Goal: Task Accomplishment & Management: Use online tool/utility

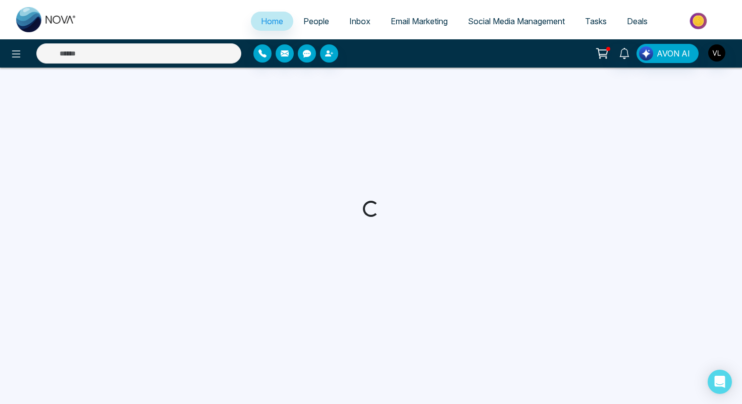
select select "*"
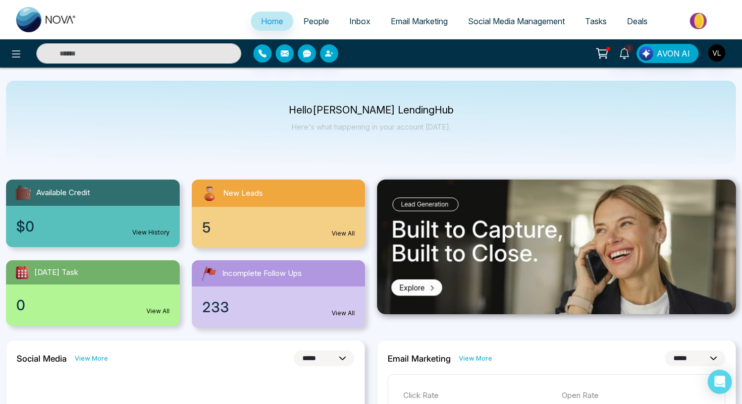
click at [309, 20] on span "People" at bounding box center [316, 21] width 26 height 10
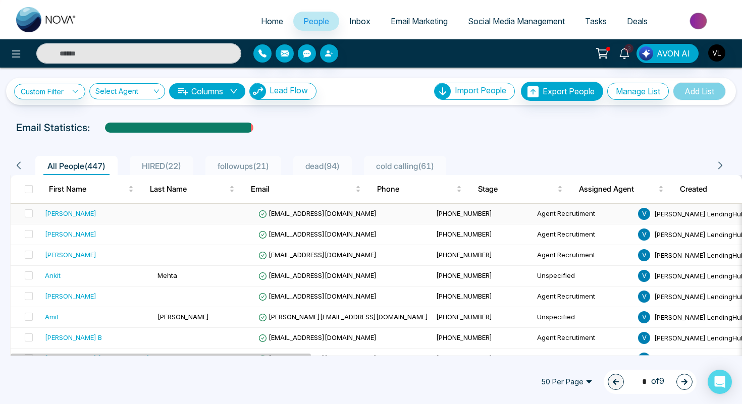
click at [91, 215] on div "[PERSON_NAME]" at bounding box center [70, 213] width 51 height 10
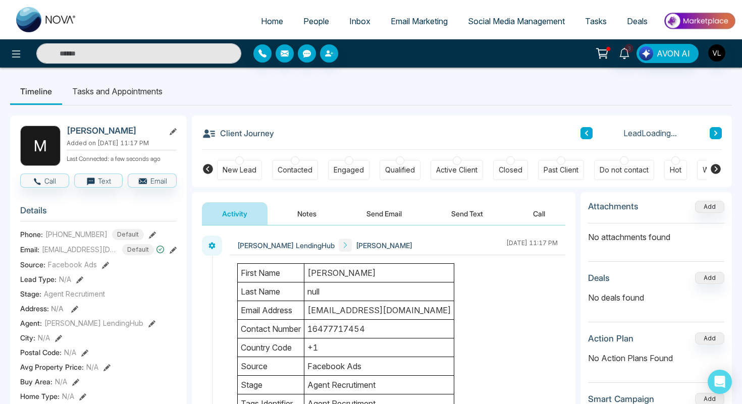
click at [403, 275] on td "[PERSON_NAME]" at bounding box center [379, 273] width 150 height 19
click at [633, 51] on link "3" at bounding box center [624, 53] width 24 height 18
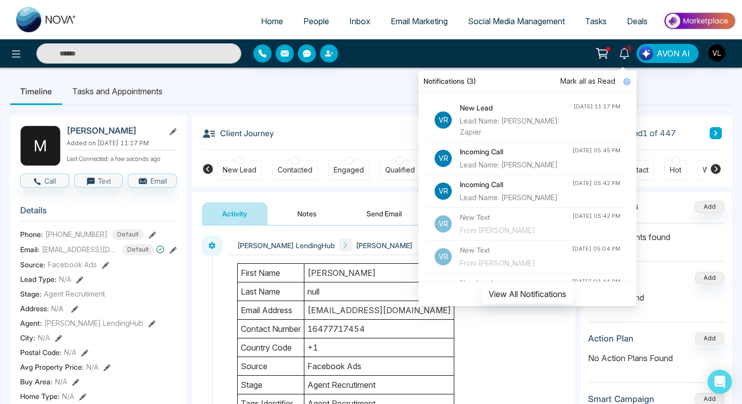
click at [602, 80] on span "Mark all as Read" at bounding box center [587, 81] width 55 height 11
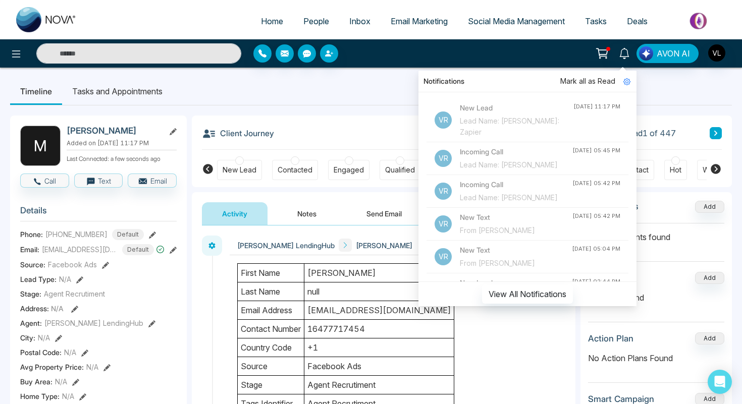
click at [276, 25] on link "Home" at bounding box center [272, 21] width 42 height 19
select select "*"
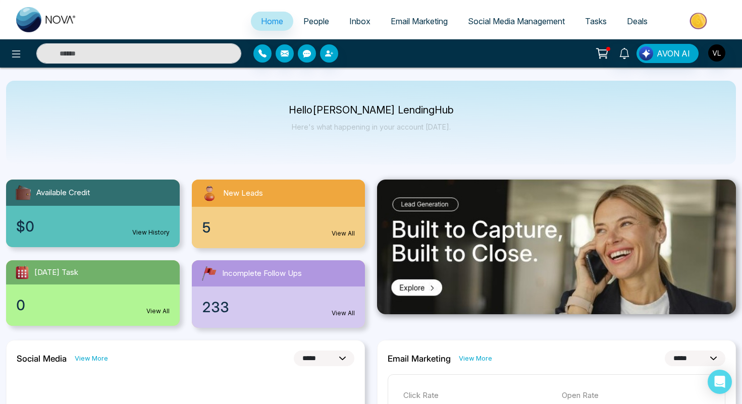
click at [313, 19] on span "People" at bounding box center [316, 21] width 26 height 10
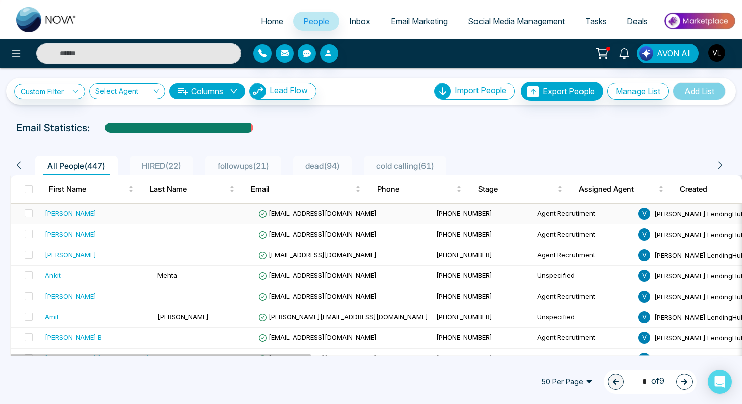
drag, startPoint x: 145, startPoint y: 218, endPoint x: 132, endPoint y: 223, distance: 14.1
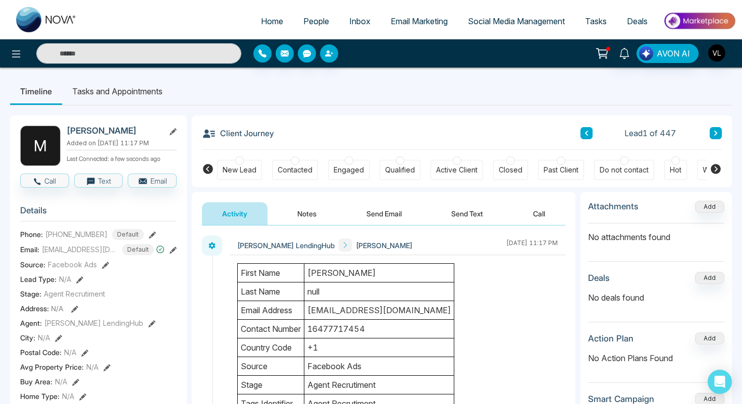
click at [313, 21] on span "People" at bounding box center [316, 21] width 26 height 10
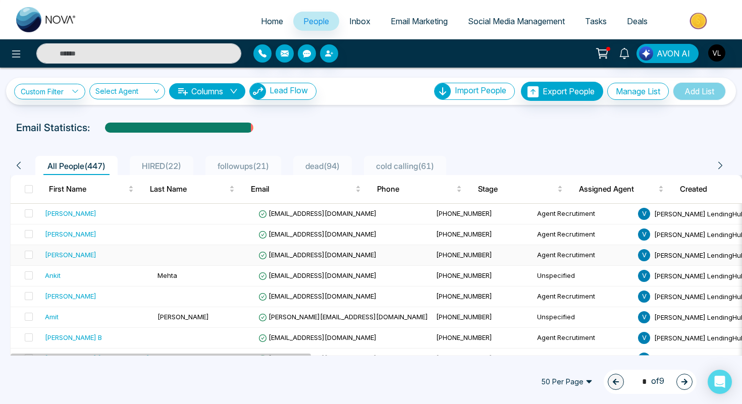
drag, startPoint x: 101, startPoint y: 256, endPoint x: 67, endPoint y: 258, distance: 34.9
click at [67, 258] on div "[PERSON_NAME]" at bounding box center [97, 255] width 104 height 10
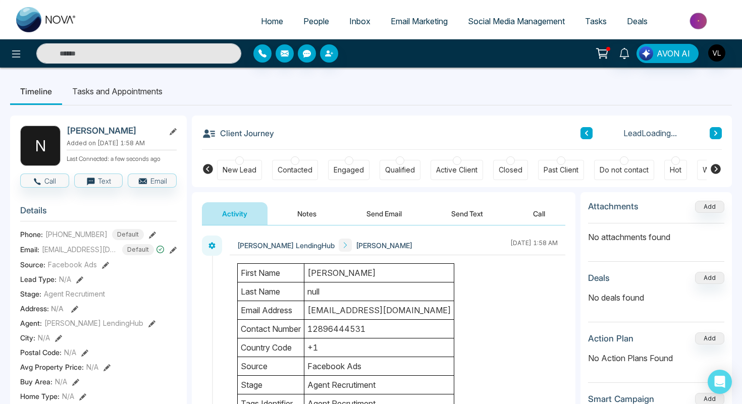
click at [347, 274] on td "[PERSON_NAME]" at bounding box center [379, 273] width 150 height 19
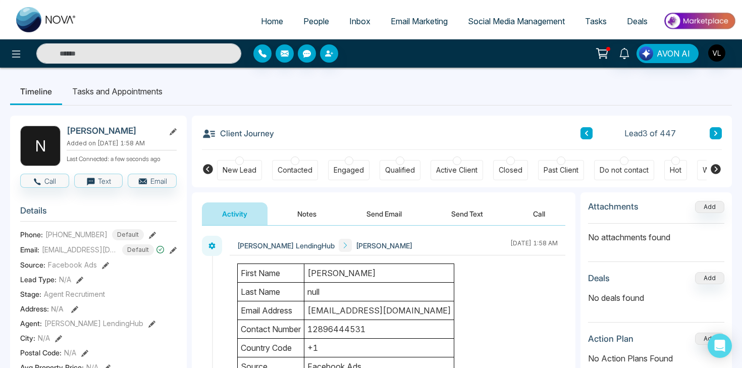
click at [363, 216] on button "Send Email" at bounding box center [384, 213] width 76 height 23
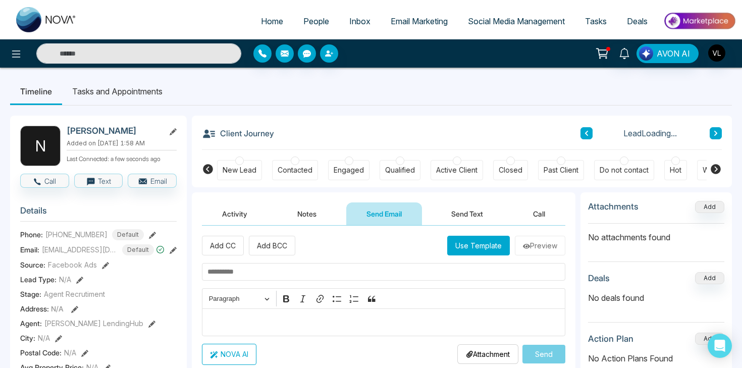
click at [275, 322] on p "Editor editing area: main" at bounding box center [383, 322] width 353 height 12
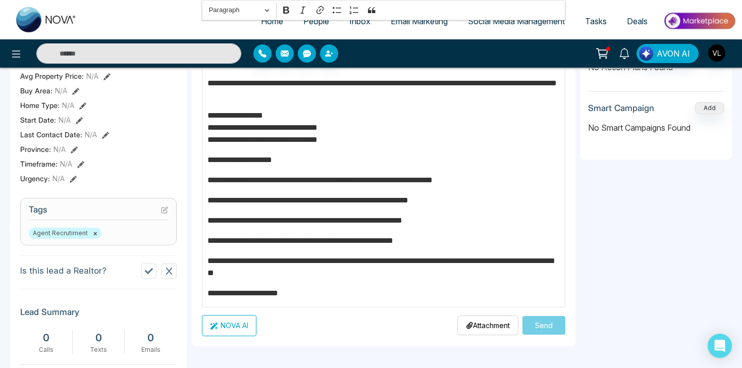
scroll to position [293, 0]
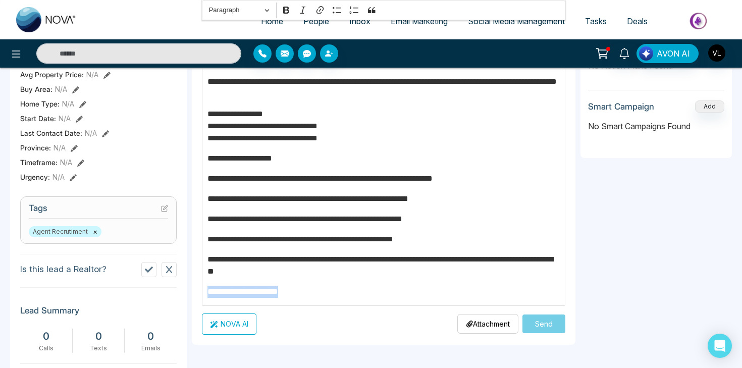
drag, startPoint x: 293, startPoint y: 291, endPoint x: 184, endPoint y: 291, distance: 109.0
click at [184, 291] on div "**********" at bounding box center [370, 173] width 721 height 721
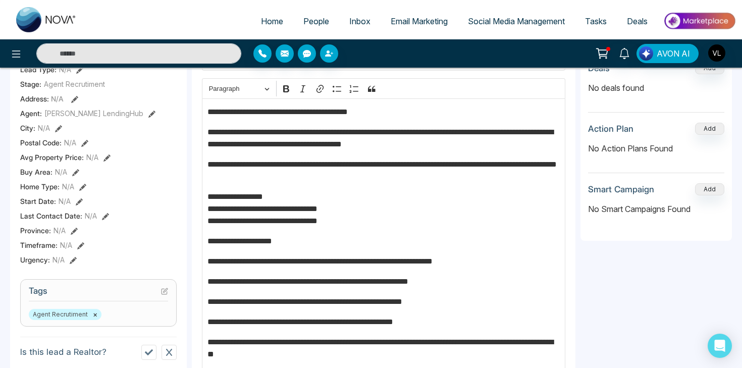
scroll to position [21, 0]
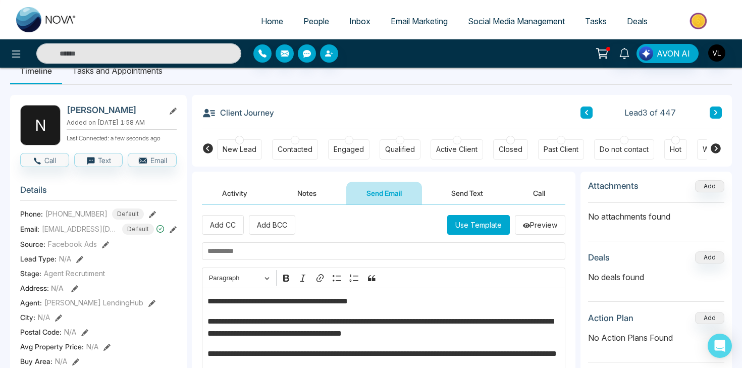
click at [254, 248] on input "text" at bounding box center [383, 251] width 363 height 18
drag, startPoint x: 402, startPoint y: 301, endPoint x: 182, endPoint y: 290, distance: 220.2
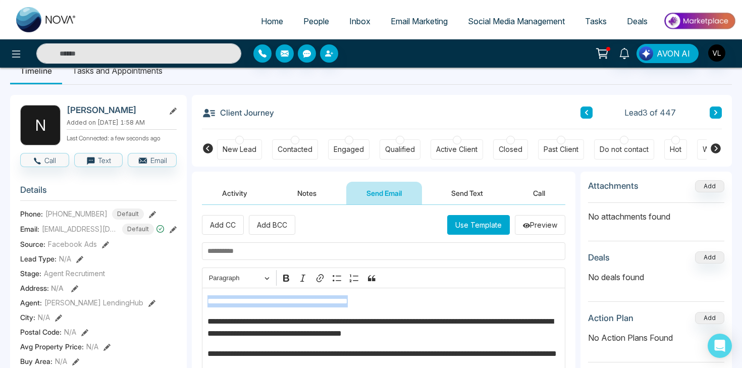
copy p "**********"
click at [249, 245] on input "text" at bounding box center [383, 251] width 363 height 18
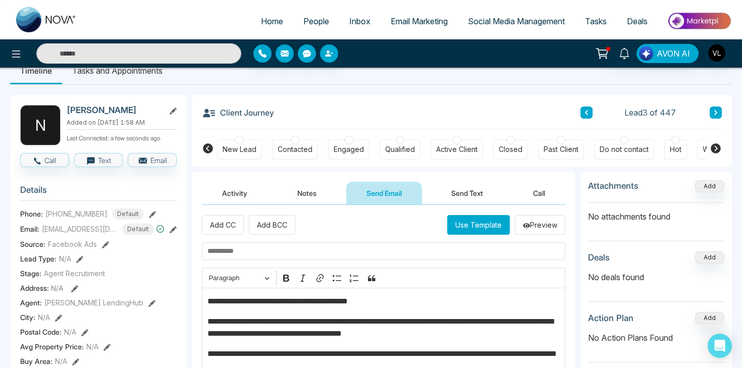
paste input "**********"
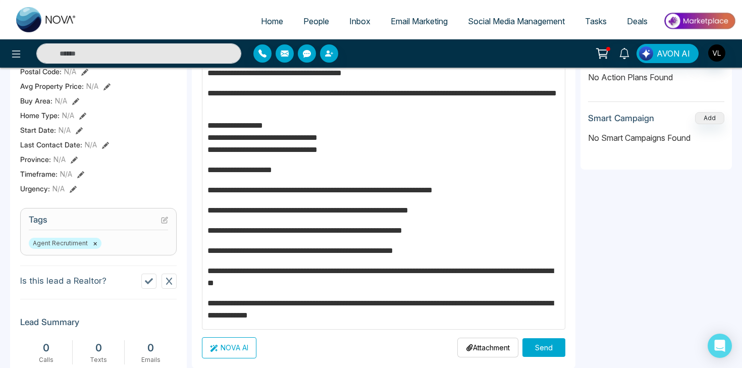
type input "**********"
click at [534, 349] on button "Send" at bounding box center [543, 347] width 43 height 19
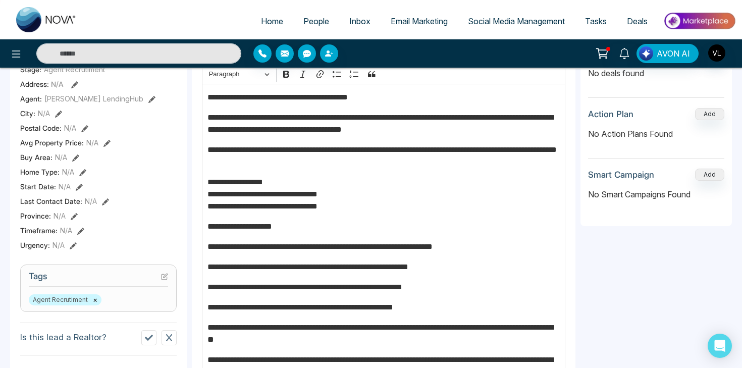
scroll to position [219, 0]
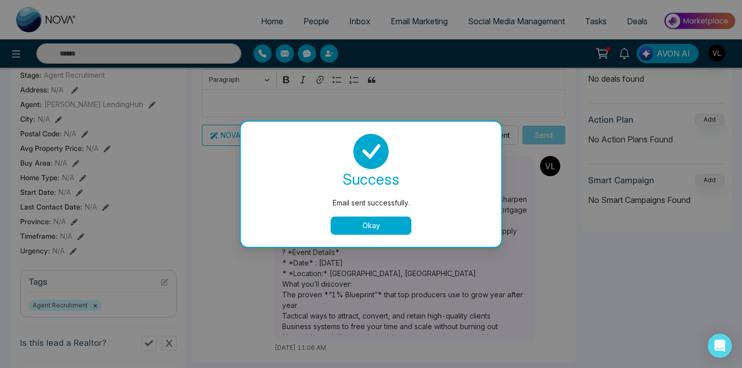
click at [371, 222] on button "Okay" at bounding box center [370, 225] width 81 height 18
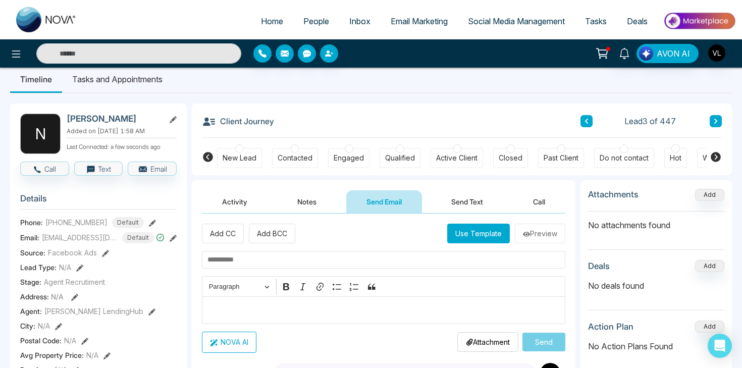
scroll to position [0, 0]
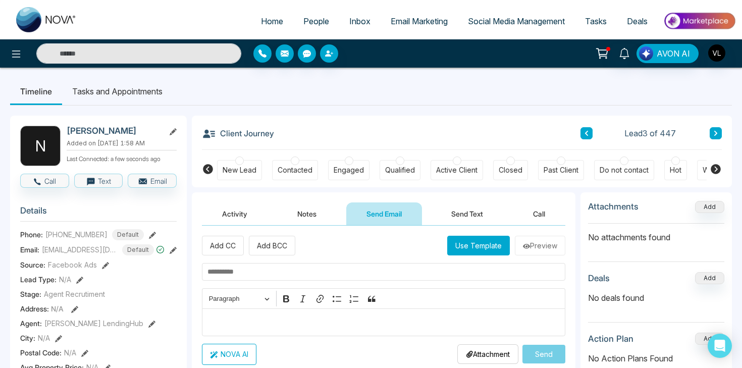
click at [442, 216] on button "Send Text" at bounding box center [467, 213] width 72 height 23
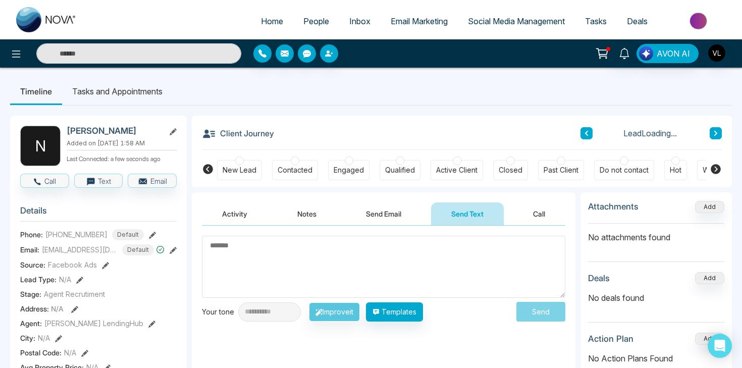
type textarea "**********"
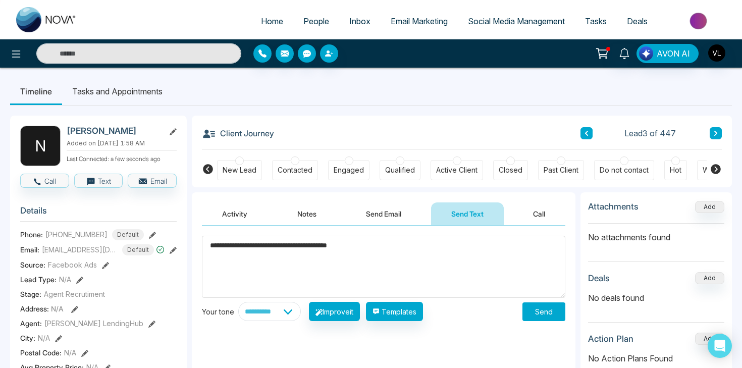
drag, startPoint x: 384, startPoint y: 255, endPoint x: 183, endPoint y: 212, distance: 205.9
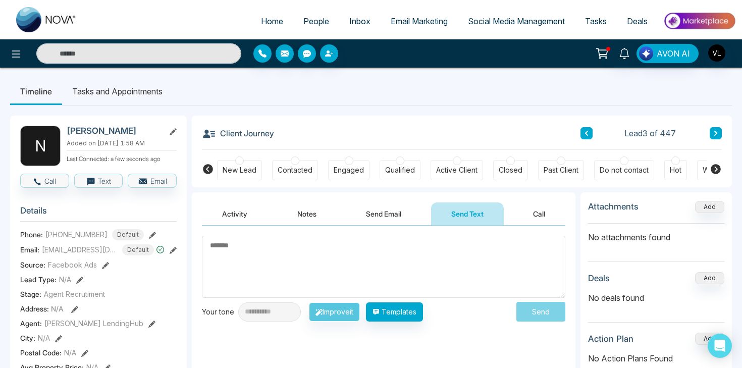
click at [361, 254] on textarea at bounding box center [383, 267] width 363 height 62
paste textarea "**********"
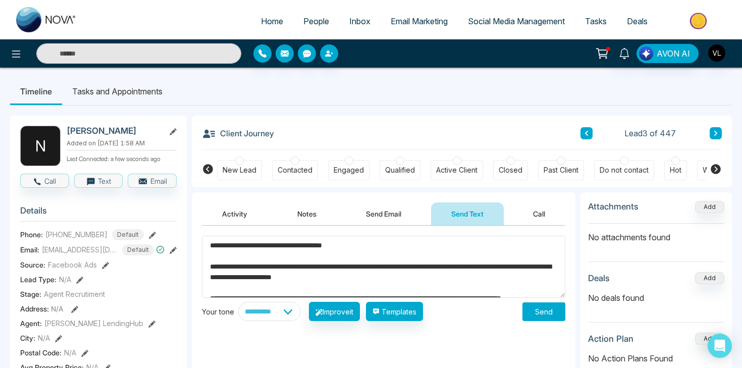
type textarea "**********"
click at [551, 320] on button "Send" at bounding box center [543, 311] width 43 height 19
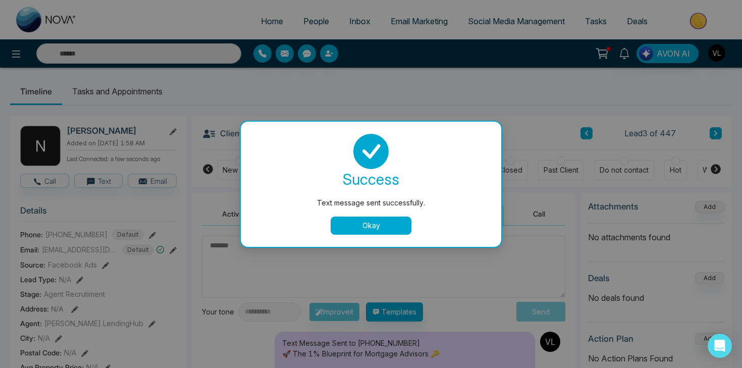
click at [396, 223] on button "Okay" at bounding box center [370, 225] width 81 height 18
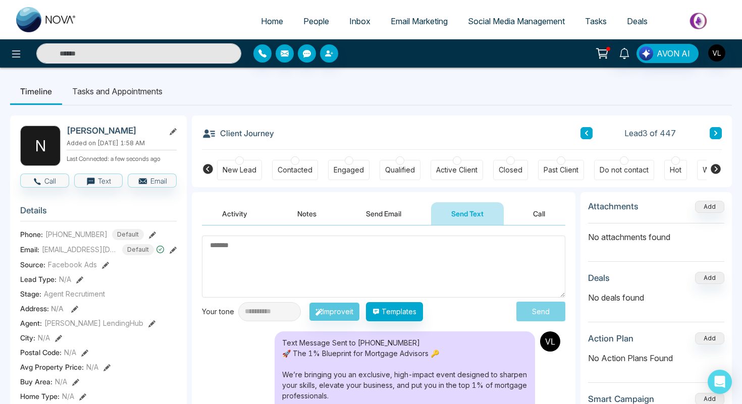
click at [313, 25] on span "People" at bounding box center [316, 21] width 26 height 10
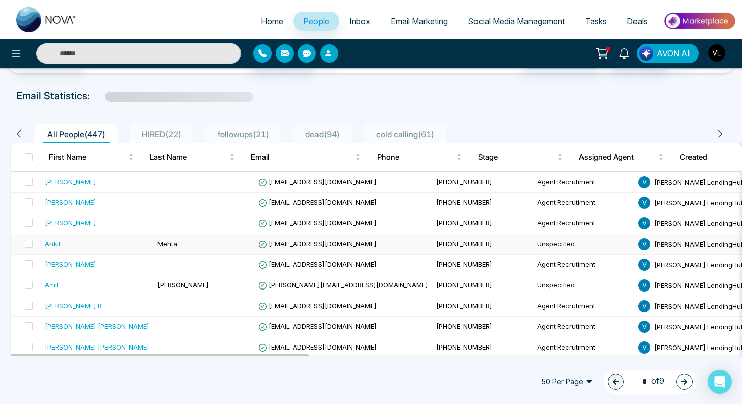
scroll to position [53, 0]
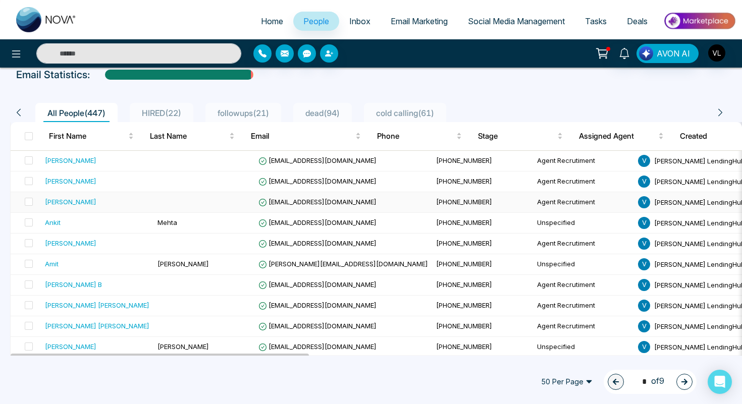
click at [102, 203] on div "[PERSON_NAME]" at bounding box center [97, 202] width 104 height 10
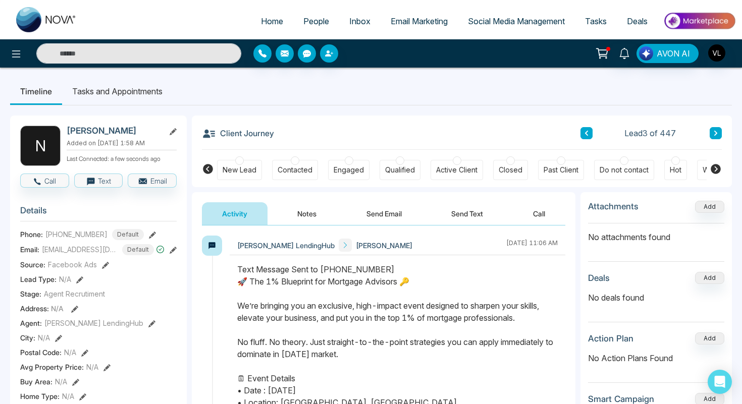
click at [145, 96] on li "Tasks and Appointments" at bounding box center [117, 91] width 110 height 27
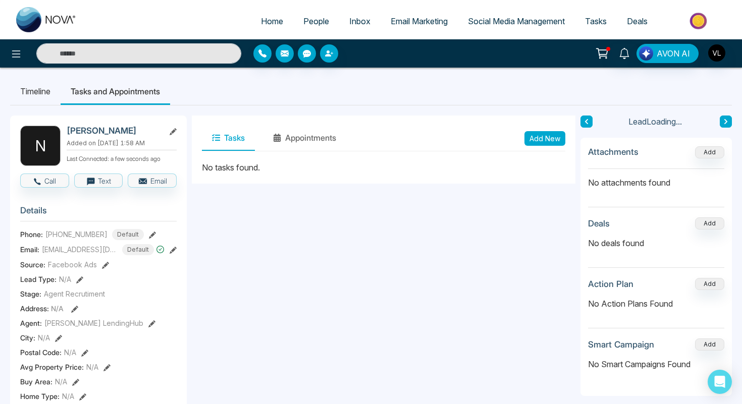
click at [537, 144] on button "Add New" at bounding box center [544, 138] width 41 height 15
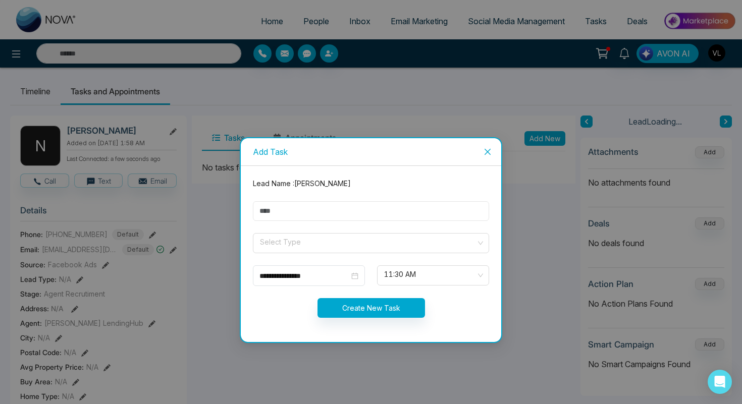
click at [298, 211] on input "text" at bounding box center [371, 211] width 236 height 20
type input "****"
click at [277, 235] on input "search" at bounding box center [367, 241] width 217 height 15
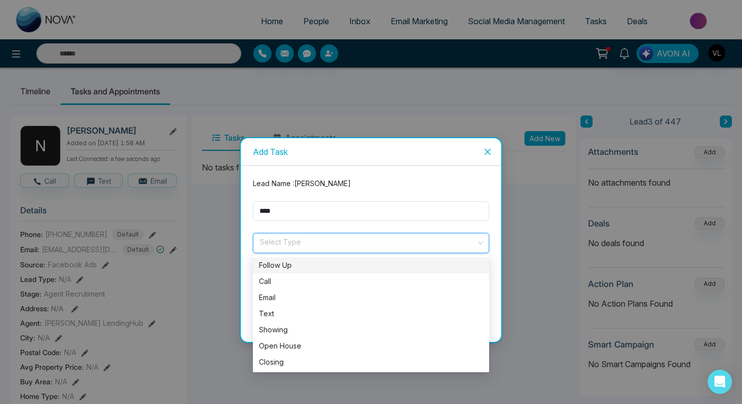
click at [285, 266] on div "Follow Up" at bounding box center [371, 265] width 224 height 11
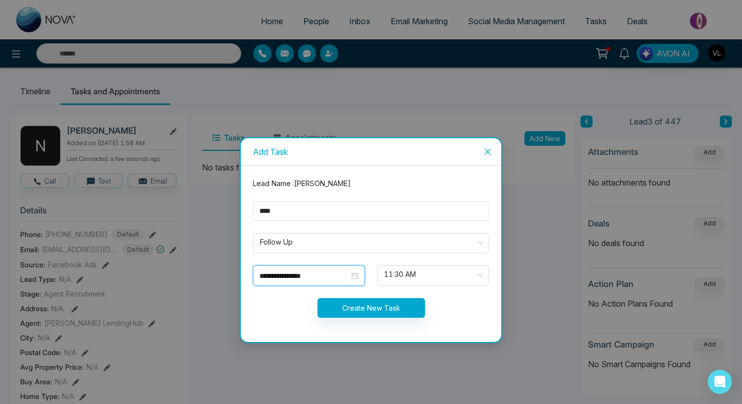
click at [333, 277] on input "**********" at bounding box center [304, 275] width 90 height 11
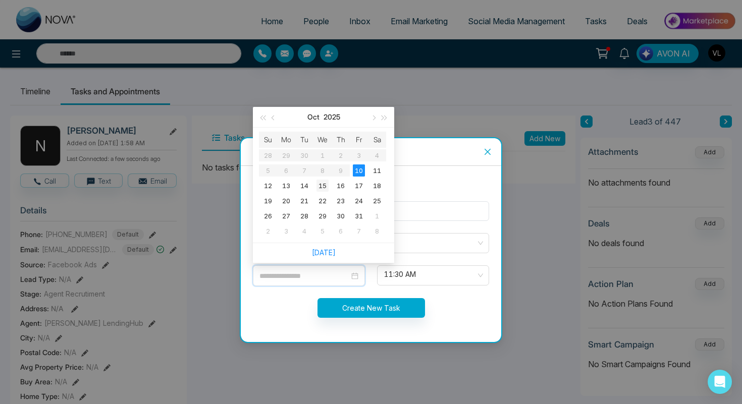
type input "**********"
click at [326, 184] on div "15" at bounding box center [322, 186] width 12 height 12
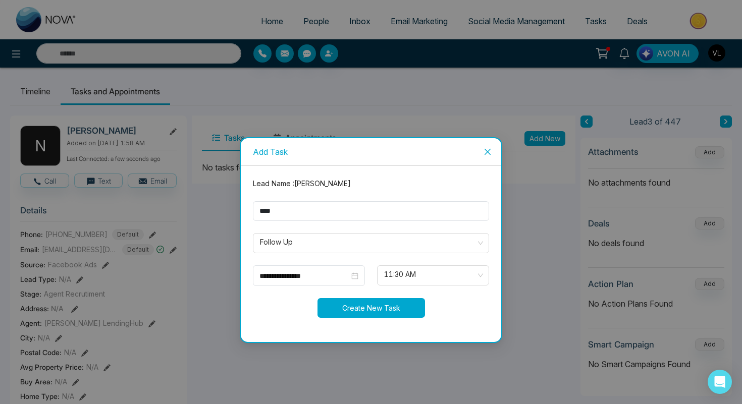
click at [394, 300] on button "Create New Task" at bounding box center [370, 308] width 107 height 20
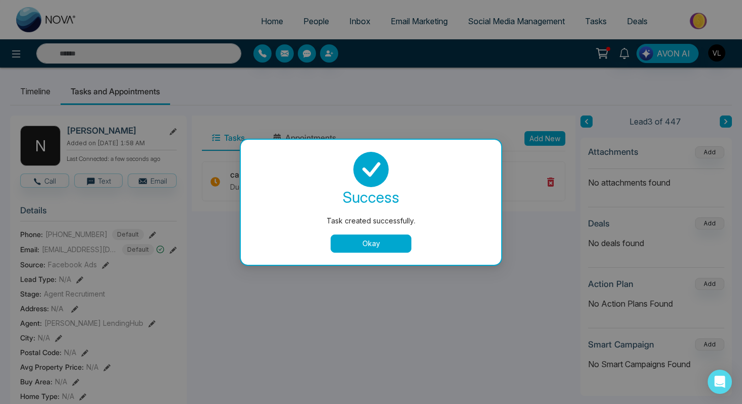
click at [353, 248] on button "Okay" at bounding box center [370, 244] width 81 height 18
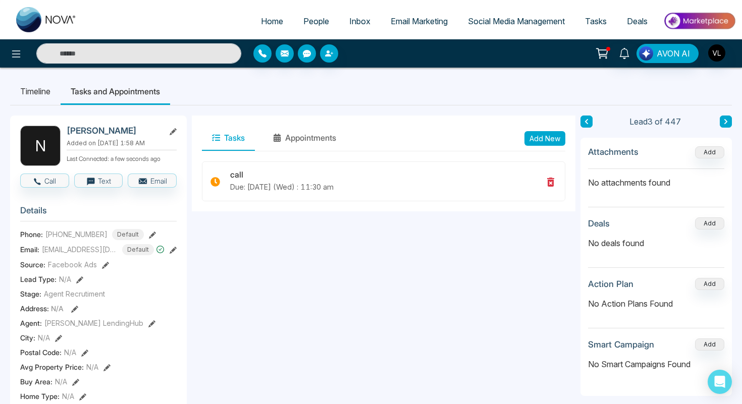
click at [314, 23] on span "People" at bounding box center [316, 21] width 26 height 10
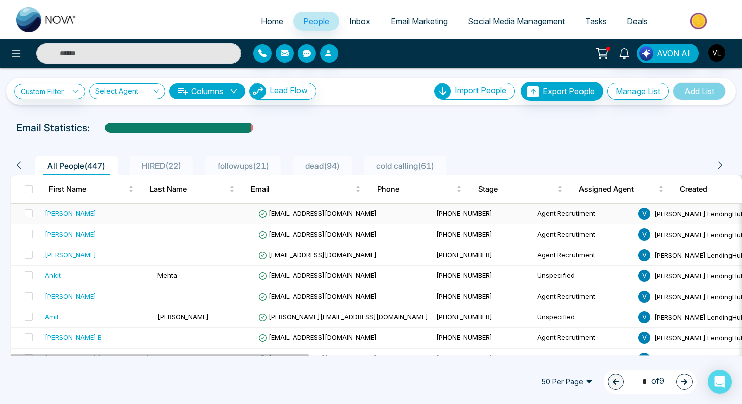
click at [95, 211] on div "[PERSON_NAME]" at bounding box center [70, 213] width 51 height 10
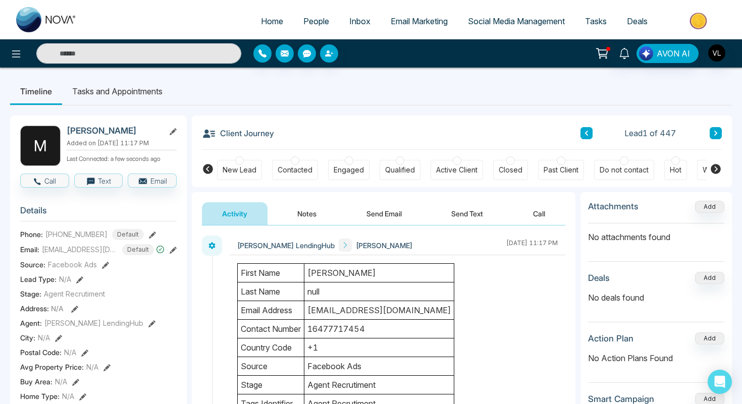
click at [305, 21] on span "People" at bounding box center [316, 21] width 26 height 10
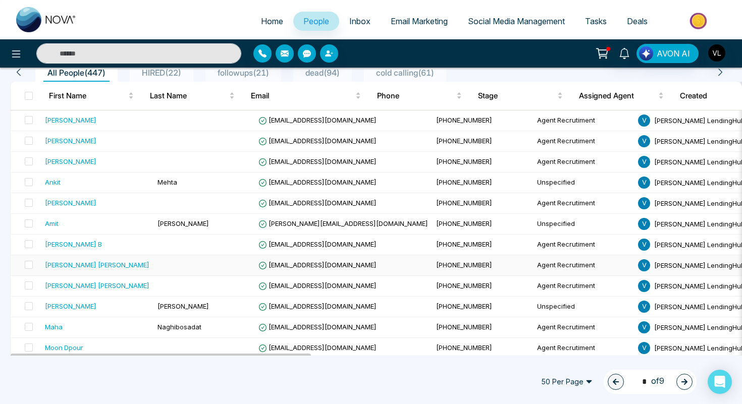
scroll to position [96, 0]
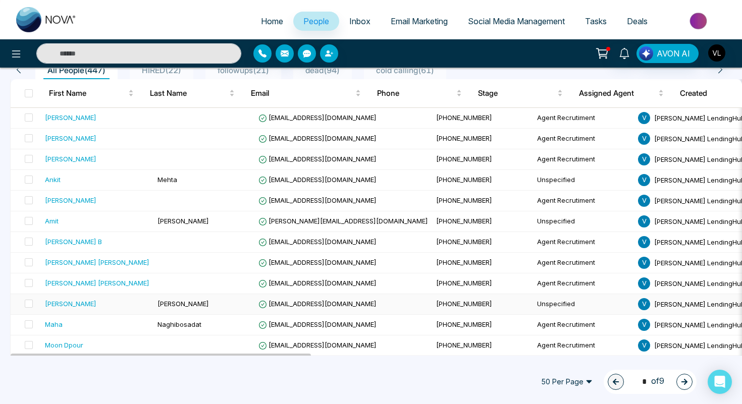
click at [118, 300] on div "[PERSON_NAME]" at bounding box center [97, 304] width 104 height 10
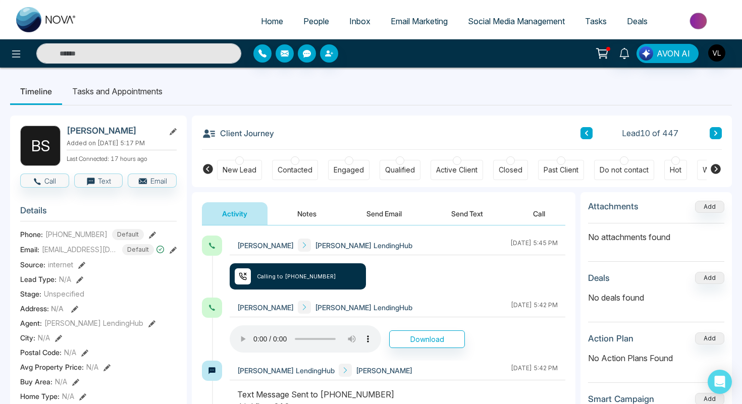
click at [128, 90] on li "Tasks and Appointments" at bounding box center [117, 91] width 110 height 27
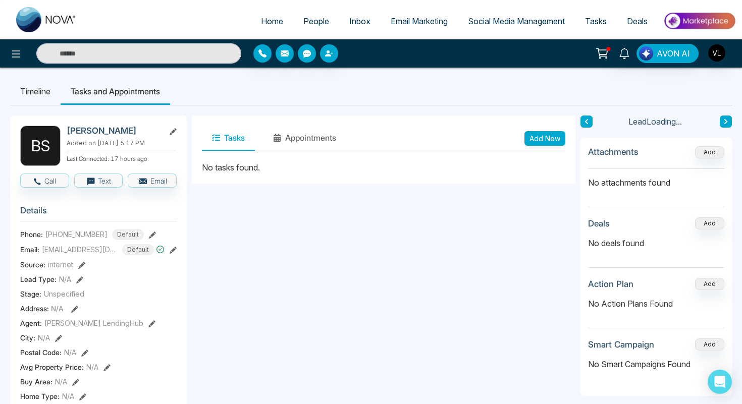
click at [546, 130] on div "Tasks Appointments Add New" at bounding box center [383, 139] width 363 height 26
click at [543, 140] on button "Add New" at bounding box center [544, 138] width 41 height 15
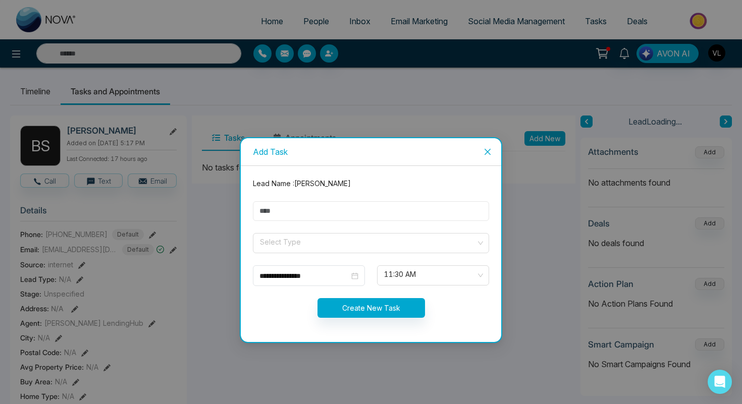
click at [328, 205] on input "text" at bounding box center [371, 211] width 236 height 20
type input "****"
click at [305, 240] on input "search" at bounding box center [367, 241] width 217 height 15
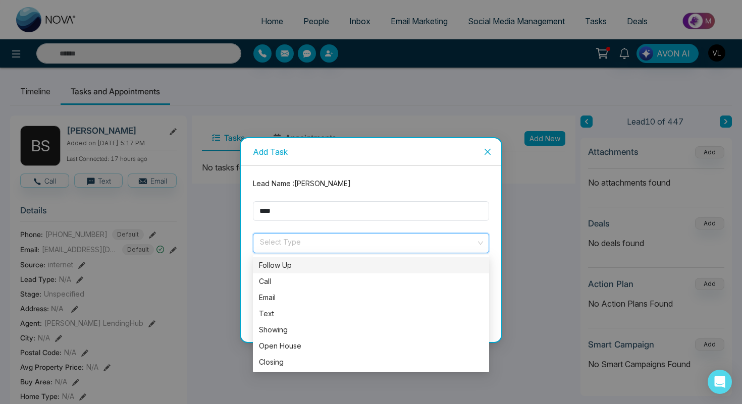
click at [296, 259] on div "Follow Up" at bounding box center [371, 265] width 236 height 16
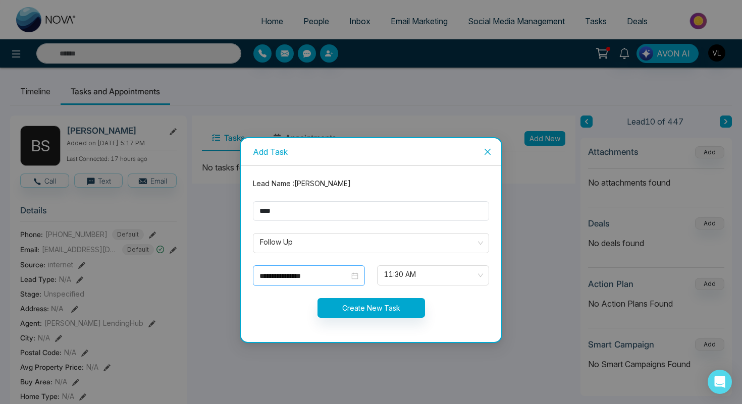
click at [354, 275] on div "**********" at bounding box center [308, 275] width 99 height 11
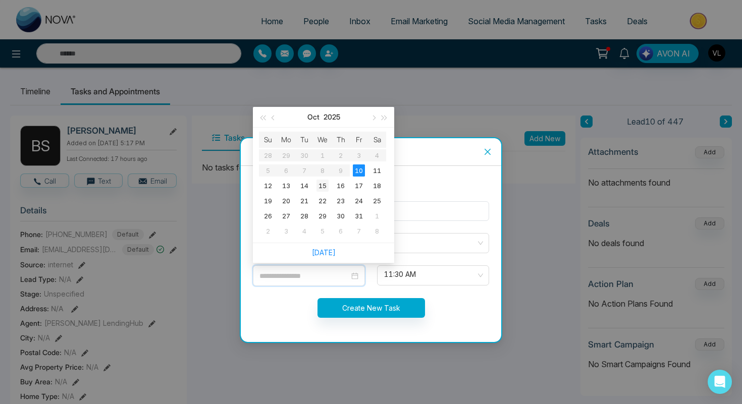
type input "**********"
click at [320, 189] on div "15" at bounding box center [322, 186] width 12 height 12
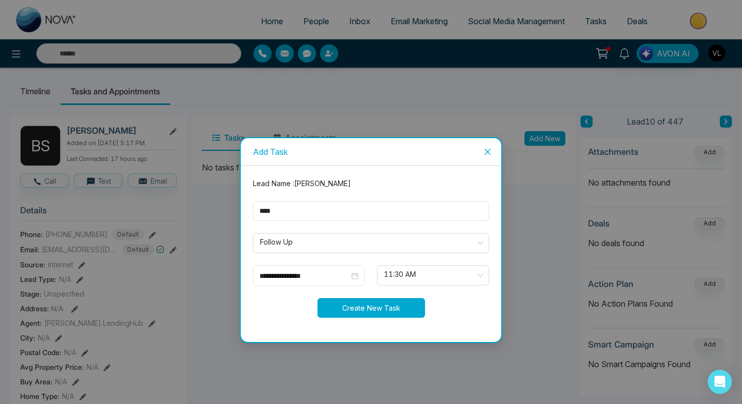
click at [362, 311] on button "Create New Task" at bounding box center [370, 308] width 107 height 20
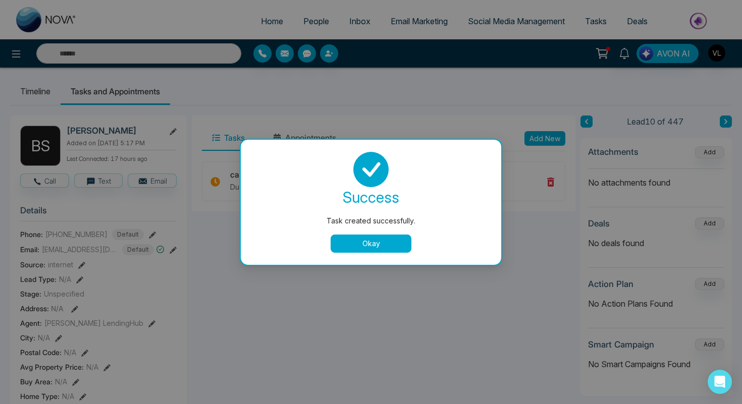
click at [379, 244] on button "Okay" at bounding box center [370, 244] width 81 height 18
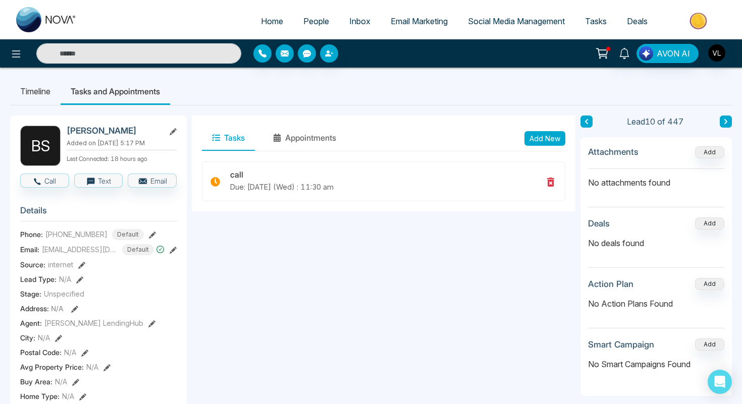
click at [85, 58] on input "text" at bounding box center [138, 53] width 205 height 20
type input "*"
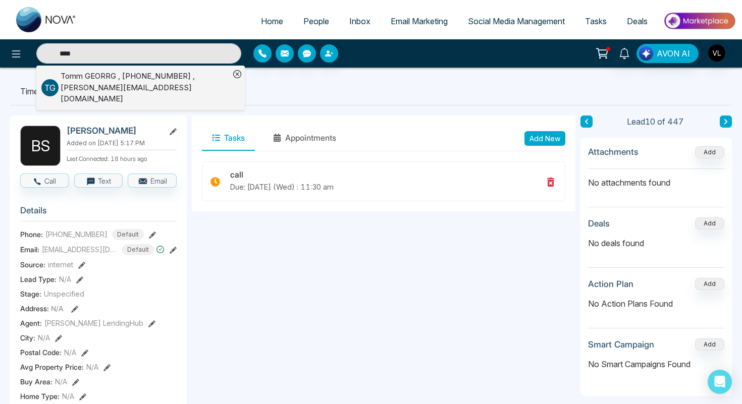
type input "****"
click at [131, 88] on div "[PERSON_NAME] , [PHONE_NUMBER] , [PERSON_NAME][EMAIL_ADDRESS][DOMAIN_NAME]" at bounding box center [145, 88] width 169 height 34
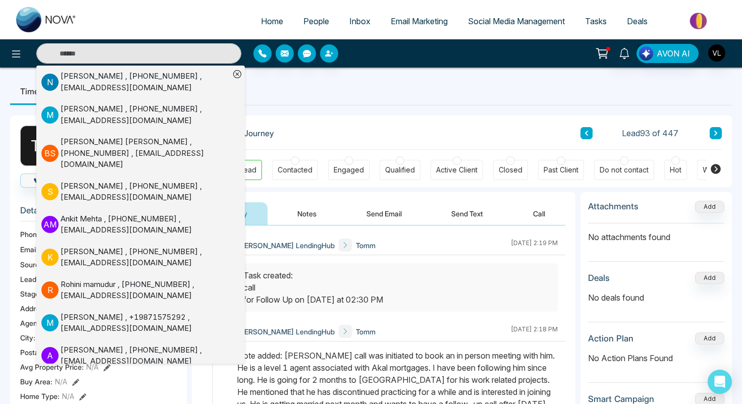
click at [298, 99] on ul "Timeline Tasks and Appointments" at bounding box center [370, 91] width 721 height 27
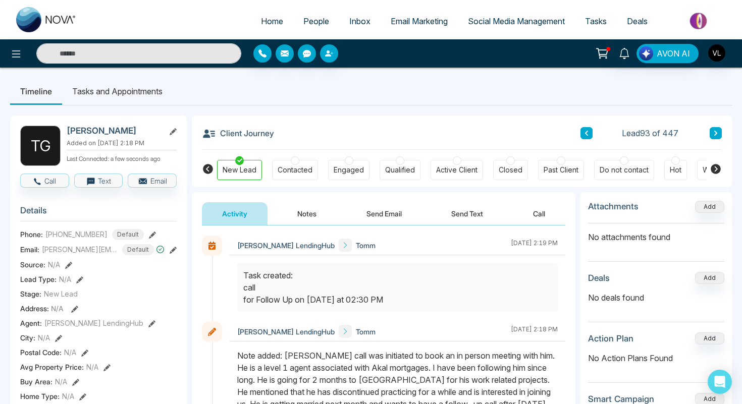
click at [303, 27] on link "People" at bounding box center [316, 21] width 46 height 19
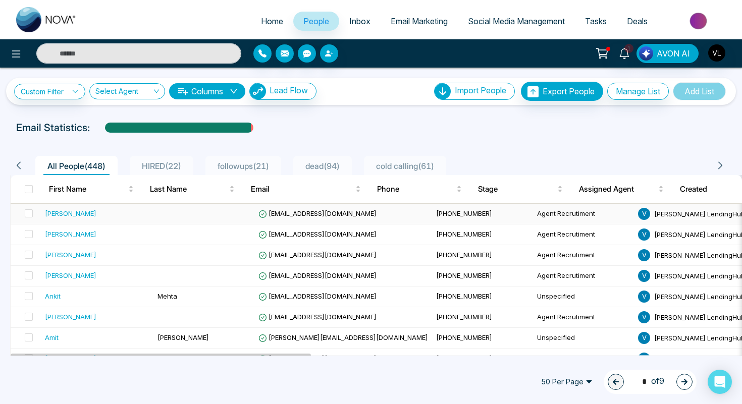
click at [89, 212] on div "[PERSON_NAME]" at bounding box center [97, 213] width 104 height 10
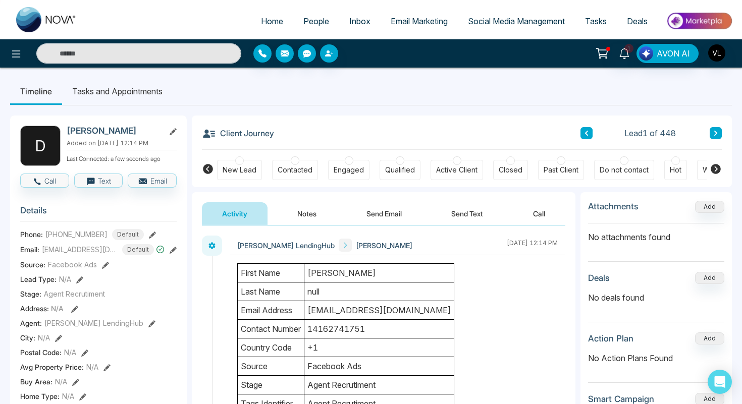
click at [91, 212] on h3 "Details" at bounding box center [98, 213] width 156 height 16
click at [309, 23] on span "People" at bounding box center [316, 21] width 26 height 10
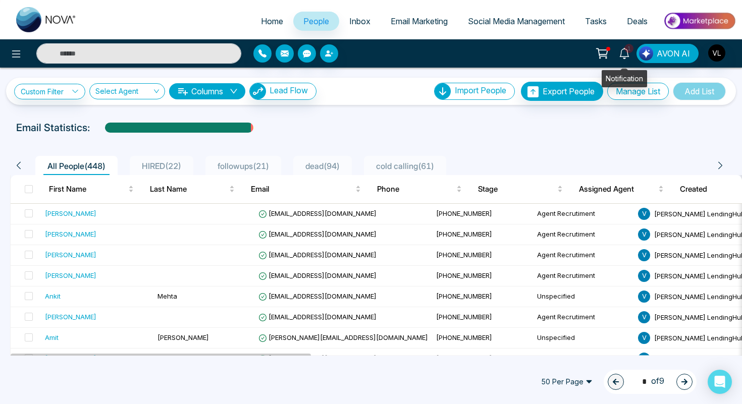
click at [624, 59] on link "1" at bounding box center [624, 53] width 24 height 18
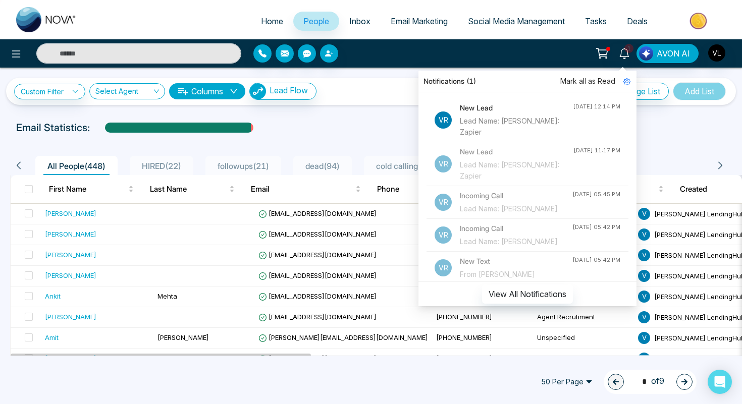
click at [582, 82] on span "Mark all as Read" at bounding box center [587, 81] width 55 height 11
click at [390, 113] on div "Custom Filter Choose a filters Cancel Apply Select Agent Columns Lead Flow Impo…" at bounding box center [371, 212] width 742 height 288
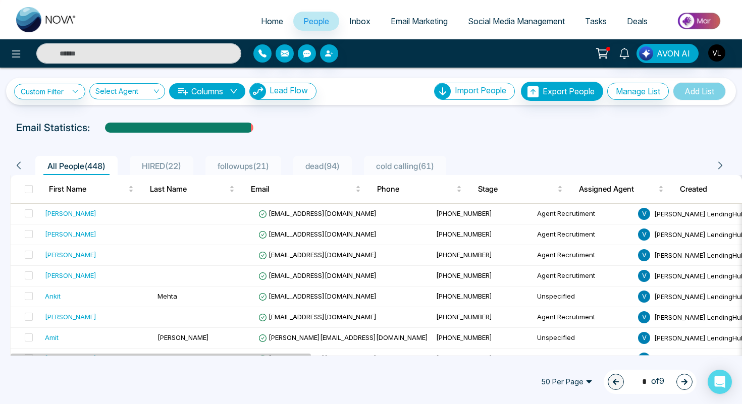
click at [591, 21] on span "Tasks" at bounding box center [596, 21] width 22 height 10
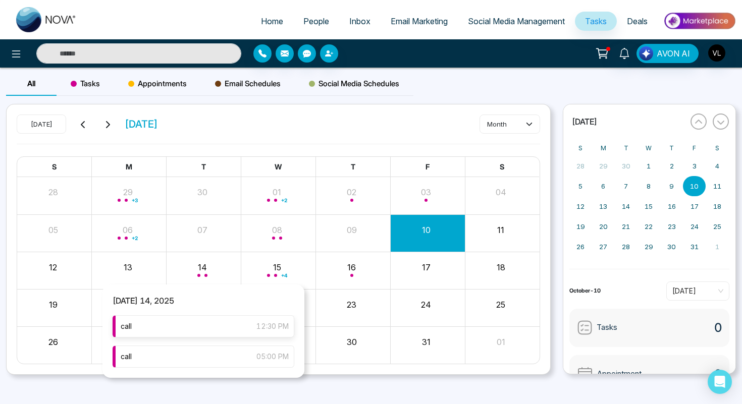
click at [185, 326] on div "call 12:30 PM" at bounding box center [204, 326] width 182 height 22
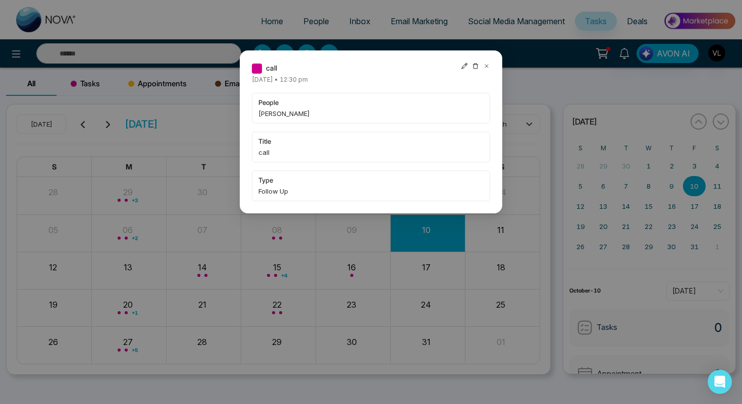
click at [486, 66] on icon at bounding box center [486, 66] width 3 height 3
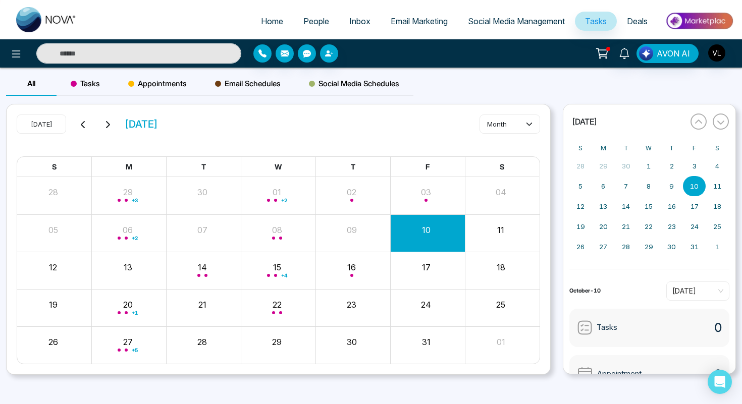
click at [147, 53] on input "text" at bounding box center [138, 53] width 205 height 20
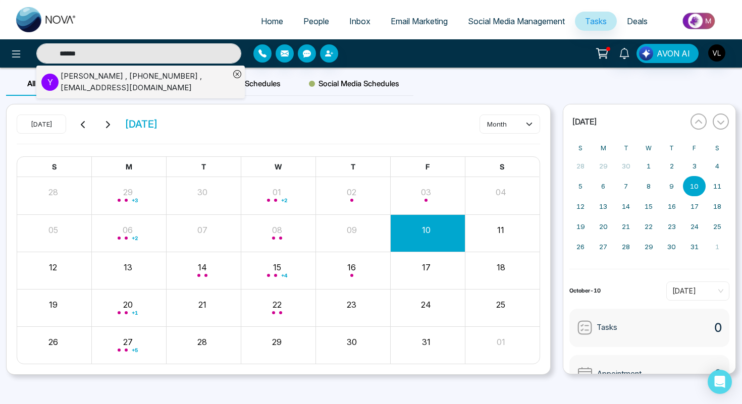
type input "******"
click at [62, 71] on div "yuvraj nagpal , +13658830609 , yuvrajnagpalbrothers@gmail.com" at bounding box center [145, 82] width 169 height 23
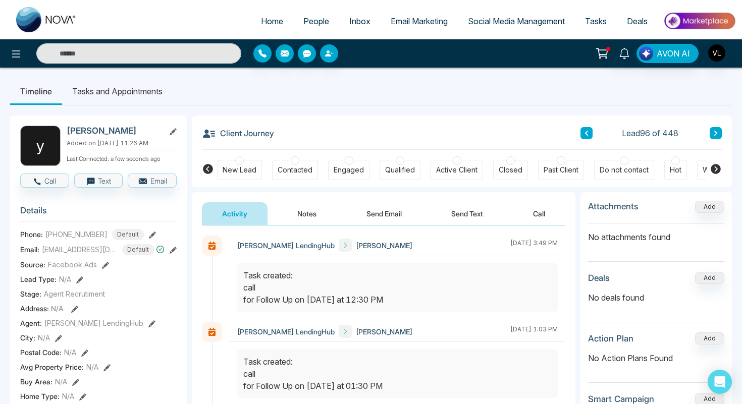
click at [88, 59] on input "text" at bounding box center [138, 53] width 205 height 20
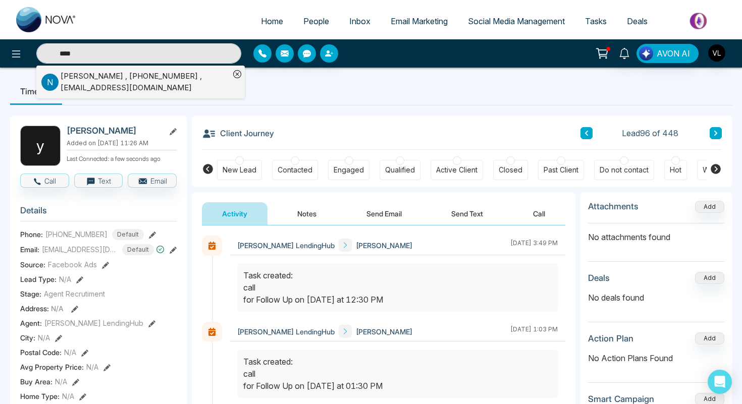
type input "****"
click at [71, 88] on div "Navtej Sidhu , +16473026796 , navtej91@gmail.com" at bounding box center [145, 82] width 169 height 23
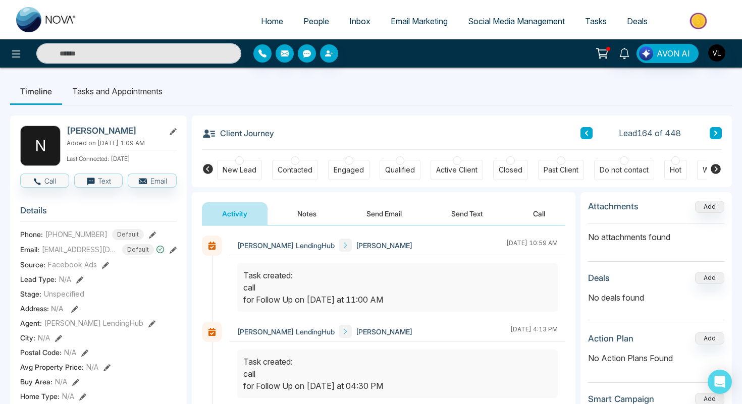
click at [101, 51] on input "text" at bounding box center [138, 53] width 205 height 20
drag, startPoint x: 123, startPoint y: 133, endPoint x: 67, endPoint y: 133, distance: 56.5
click at [67, 133] on h2 "Navtej Sidhu" at bounding box center [114, 131] width 94 height 10
copy h2 "Navtej Sidhu"
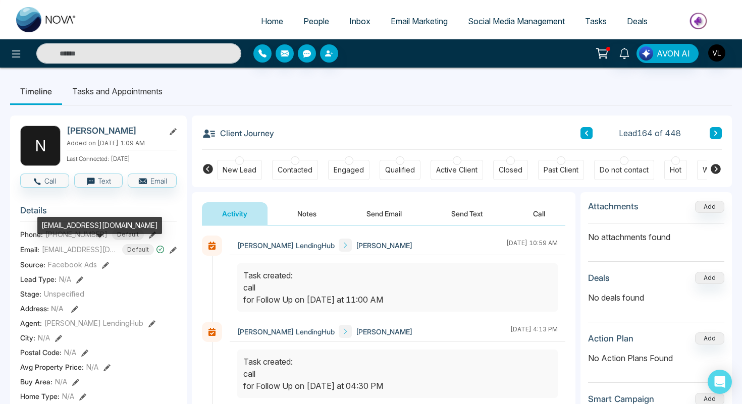
click at [85, 223] on div "navtej91@gmail.com" at bounding box center [99, 225] width 125 height 17
copy div "navtej91@gmail.com"
drag, startPoint x: 104, startPoint y: 234, endPoint x: 45, endPoint y: 235, distance: 59.0
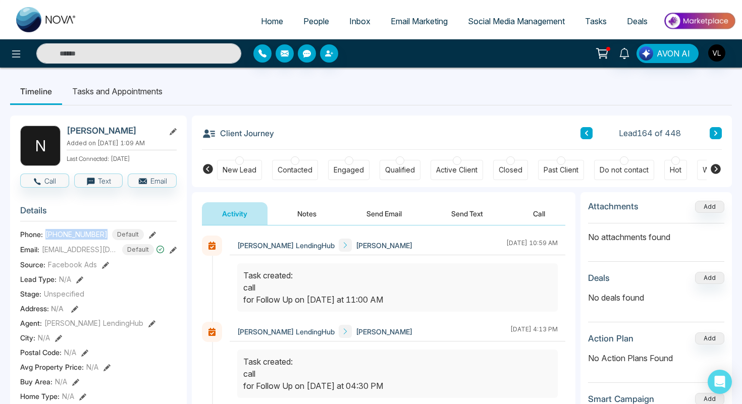
click at [44, 235] on div "Phone: +16473026796 Default" at bounding box center [98, 234] width 156 height 11
copy span "+16473026796"
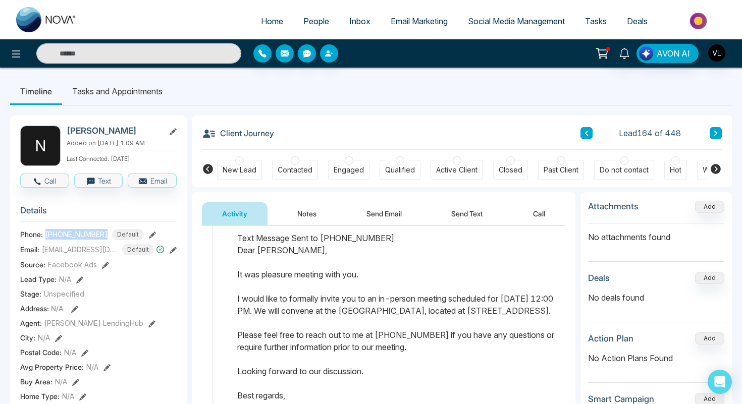
scroll to position [976, 0]
click at [149, 52] on input "text" at bounding box center [138, 53] width 205 height 20
type input "*****"
click at [314, 21] on span "People" at bounding box center [316, 21] width 26 height 10
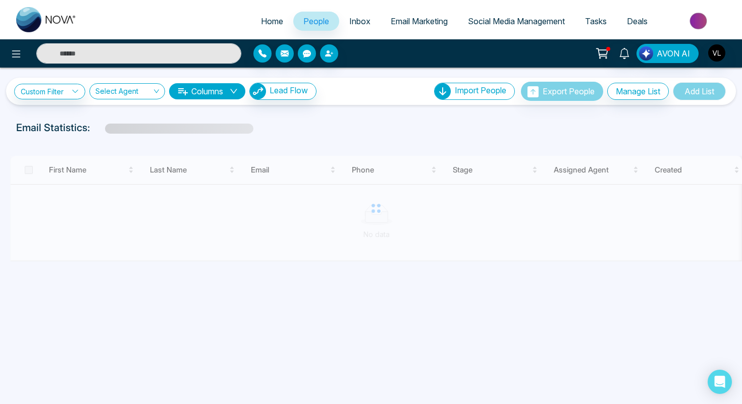
click at [108, 57] on input "text" at bounding box center [138, 53] width 205 height 20
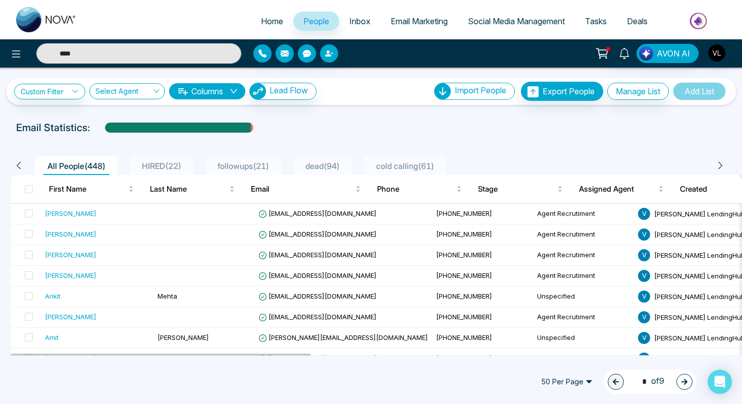
type input "*****"
click at [83, 51] on input "*****" at bounding box center [138, 53] width 205 height 20
click at [83, 51] on input "text" at bounding box center [138, 53] width 205 height 20
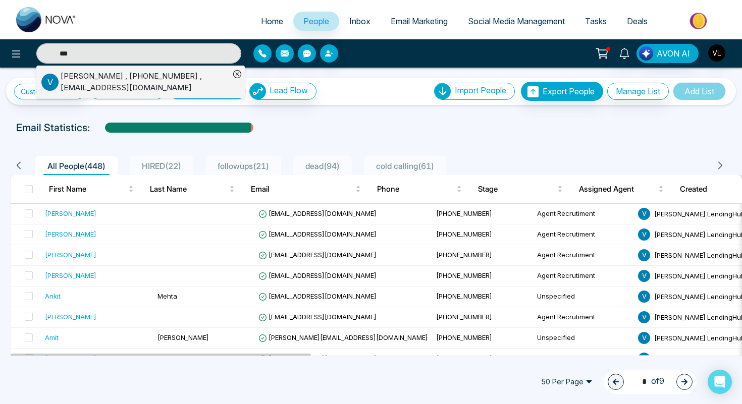
type input "***"
click at [74, 84] on div "Vertille Lewis , +14166840245 , vertille@hotmail.com" at bounding box center [145, 82] width 169 height 23
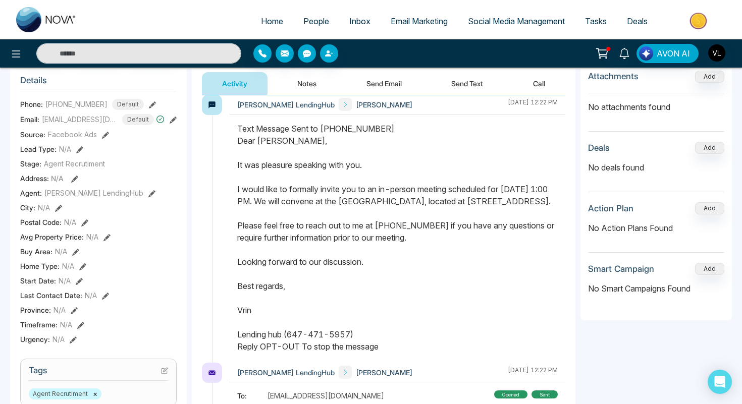
scroll to position [699, 0]
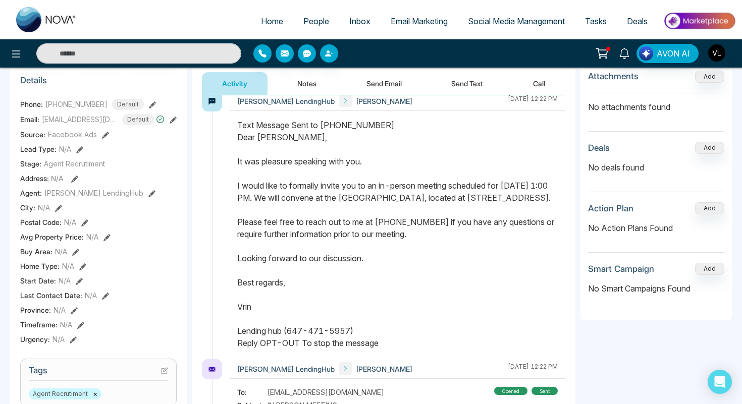
drag, startPoint x: 362, startPoint y: 345, endPoint x: 239, endPoint y: 141, distance: 238.4
click at [239, 141] on div "Text Message Sent to +14166840245 Dear Lewis, It was pleasure speaking with you…" at bounding box center [397, 234] width 320 height 230
click at [161, 42] on div "AVON AI" at bounding box center [371, 53] width 742 height 28
click at [128, 49] on input "text" at bounding box center [138, 53] width 205 height 20
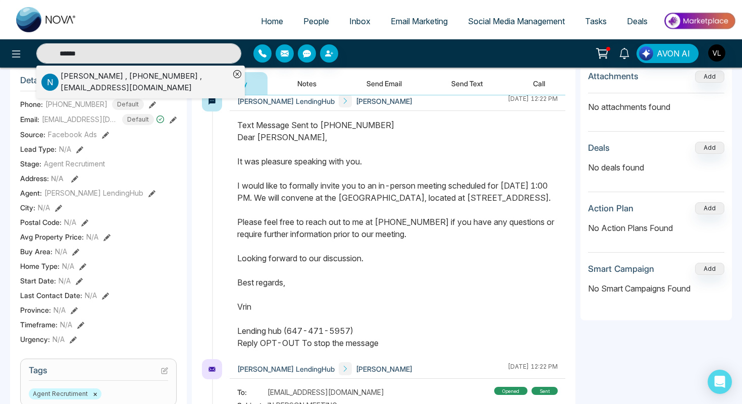
type input "******"
click at [60, 85] on div "N" at bounding box center [50, 82] width 19 height 17
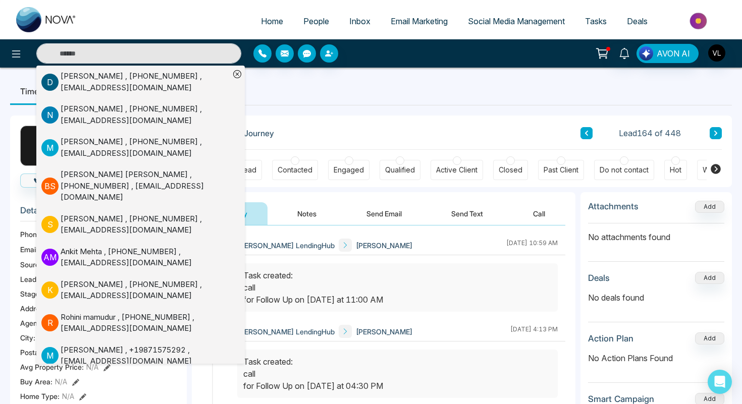
click at [353, 215] on button "Send Email" at bounding box center [384, 213] width 76 height 23
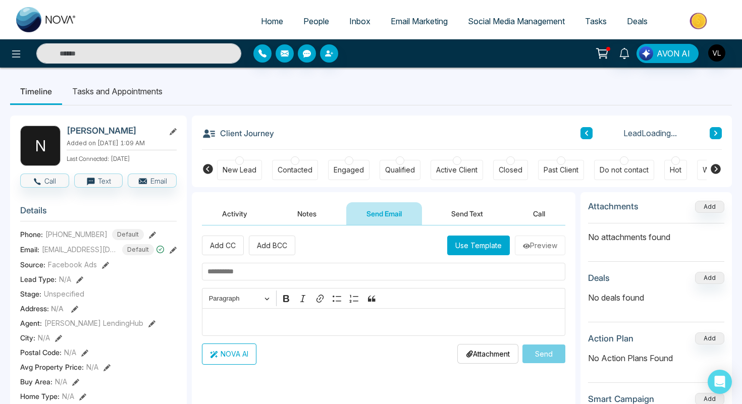
click at [267, 316] on div "Editor editing area: main" at bounding box center [383, 322] width 363 height 28
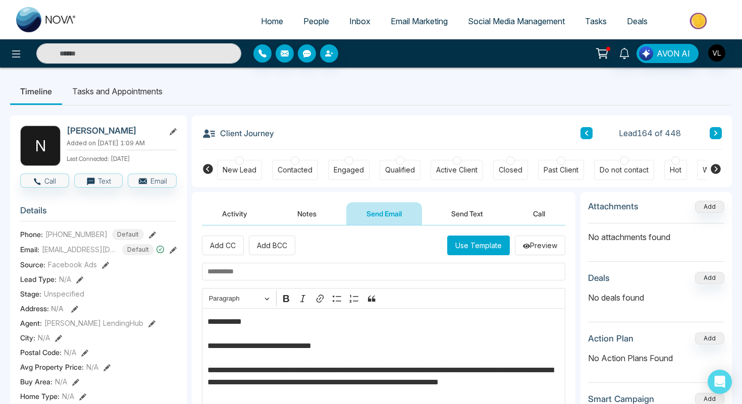
click at [83, 129] on h2 "Navtej Sidhu" at bounding box center [114, 131] width 94 height 10
copy h2 "Navtej"
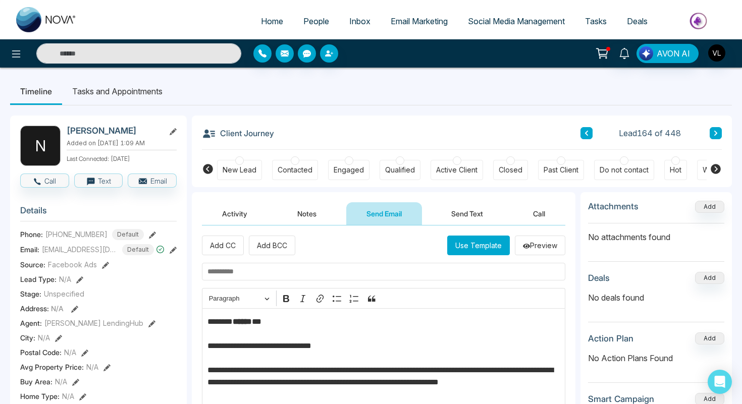
drag, startPoint x: 272, startPoint y: 323, endPoint x: 228, endPoint y: 321, distance: 43.9
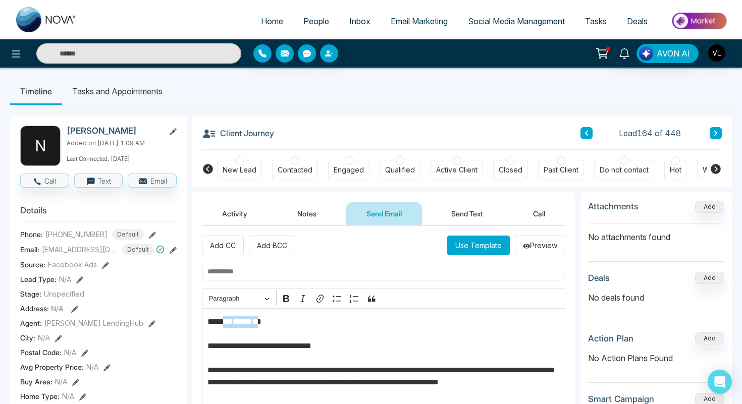
click at [237, 322] on strong "******" at bounding box center [232, 322] width 19 height 8
click at [284, 298] on icon "Editor toolbar" at bounding box center [286, 298] width 6 height 7
click at [244, 274] on input "text" at bounding box center [383, 272] width 363 height 18
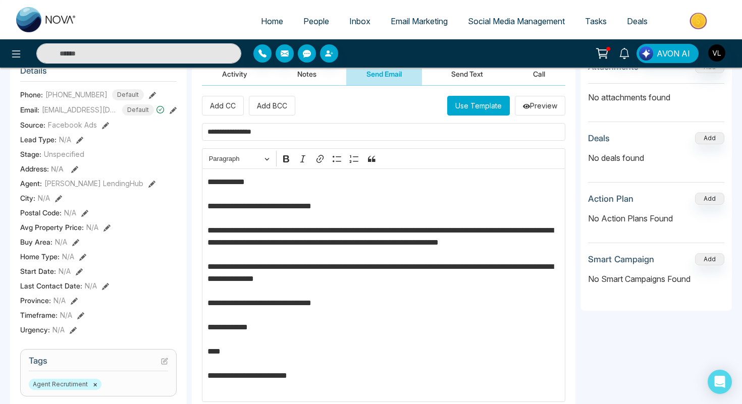
scroll to position [140, 0]
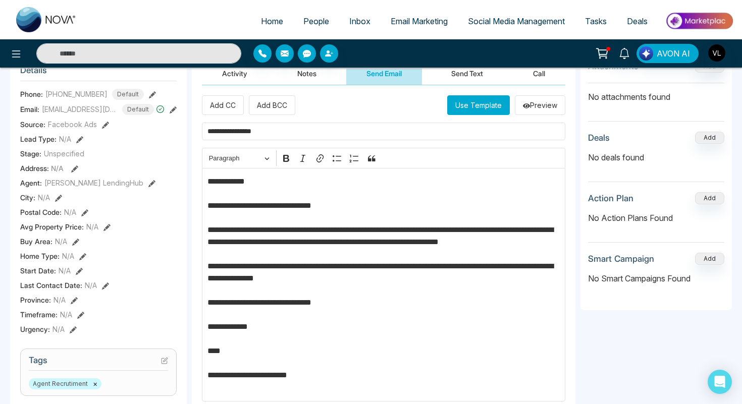
type input "**********"
drag, startPoint x: 481, startPoint y: 231, endPoint x: 541, endPoint y: 227, distance: 59.6
click at [541, 227] on p "**********" at bounding box center [383, 285] width 353 height 218
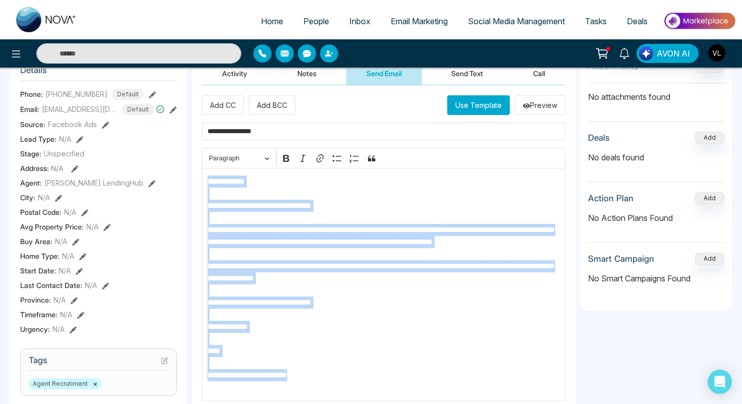
drag, startPoint x: 335, startPoint y: 390, endPoint x: 216, endPoint y: 174, distance: 247.0
click at [216, 174] on div "**********" at bounding box center [383, 285] width 363 height 234
copy p "**********"
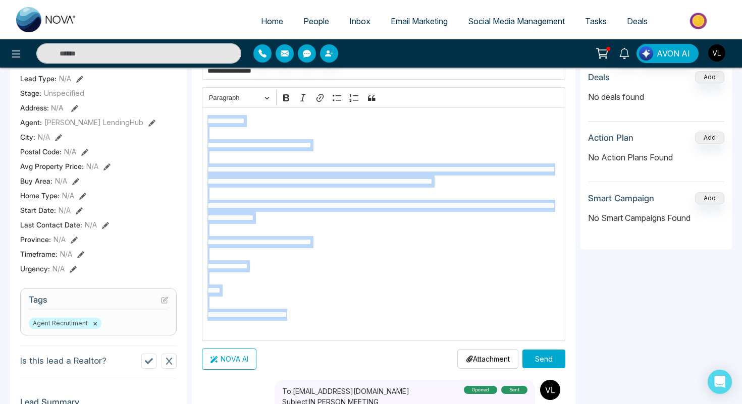
scroll to position [201, 0]
click at [549, 361] on button "Send" at bounding box center [543, 358] width 43 height 19
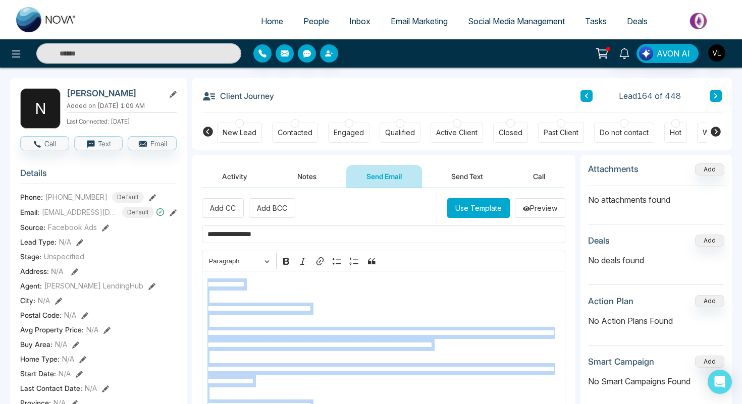
scroll to position [38, 0]
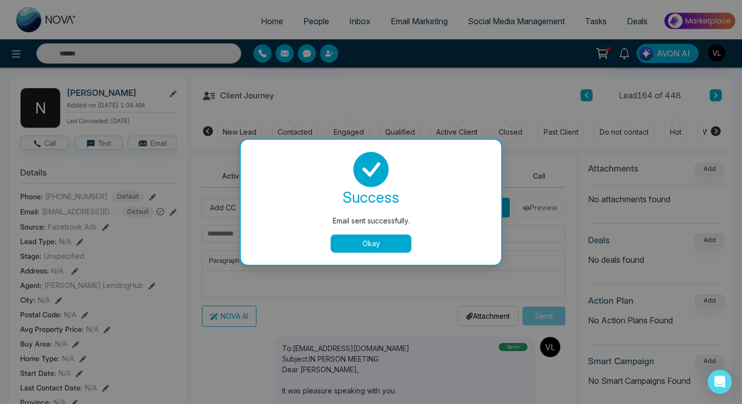
click at [383, 244] on button "Okay" at bounding box center [370, 244] width 81 height 18
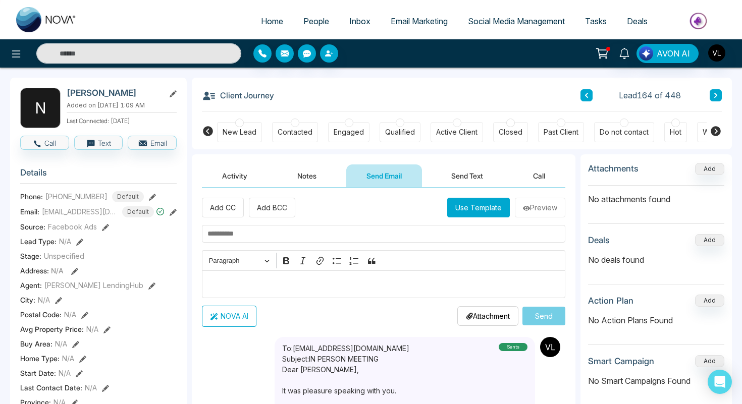
click at [467, 167] on button "Send Text" at bounding box center [467, 175] width 72 height 23
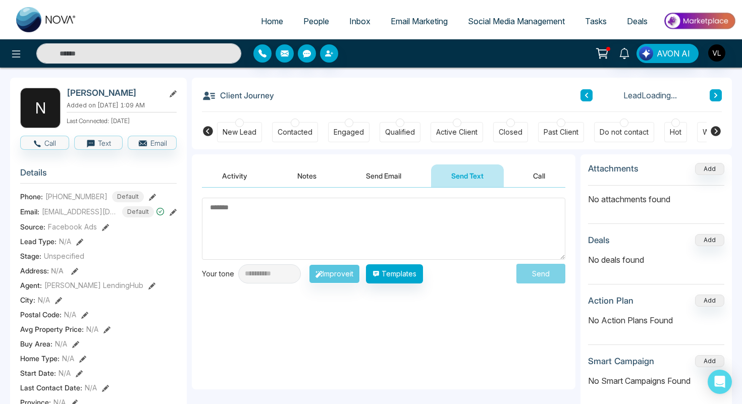
click at [280, 257] on textarea at bounding box center [383, 229] width 363 height 62
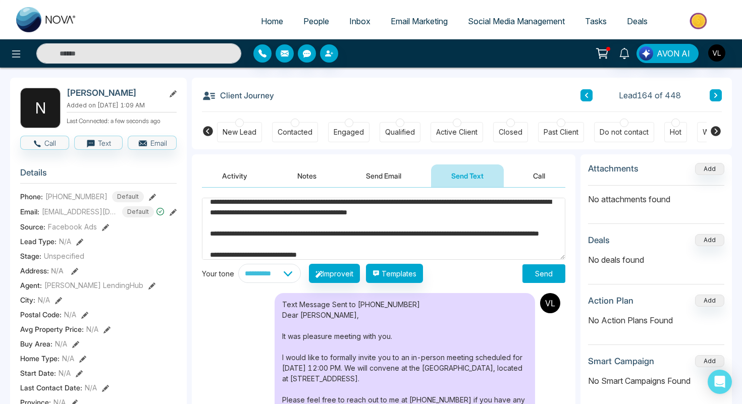
scroll to position [47, 0]
type textarea "**********"
click at [540, 276] on button "Send" at bounding box center [543, 273] width 43 height 19
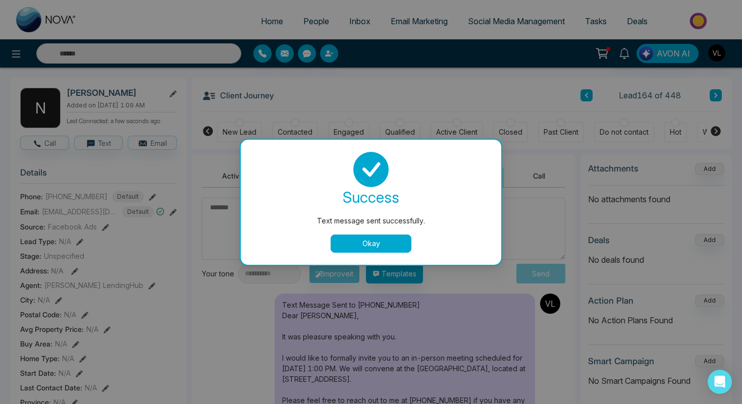
scroll to position [0, 0]
click at [369, 243] on button "Okay" at bounding box center [370, 244] width 81 height 18
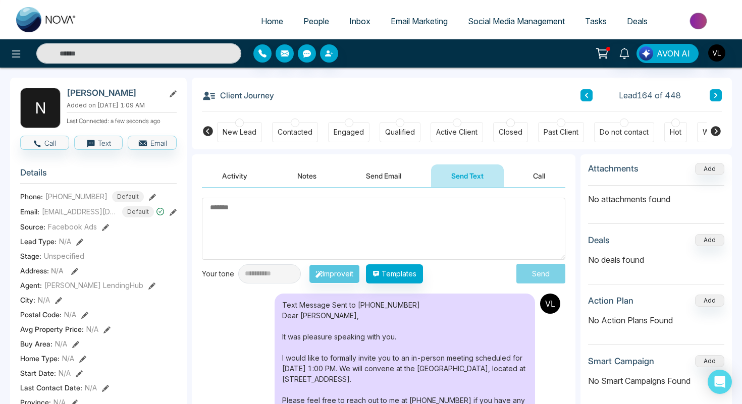
scroll to position [53, 0]
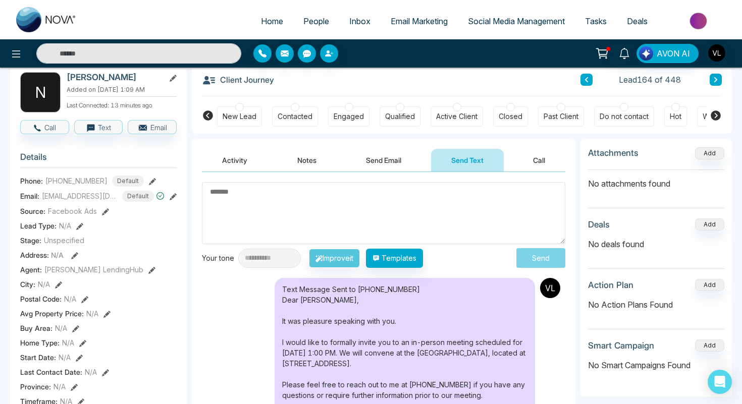
click at [602, 19] on span "Tasks" at bounding box center [596, 21] width 22 height 10
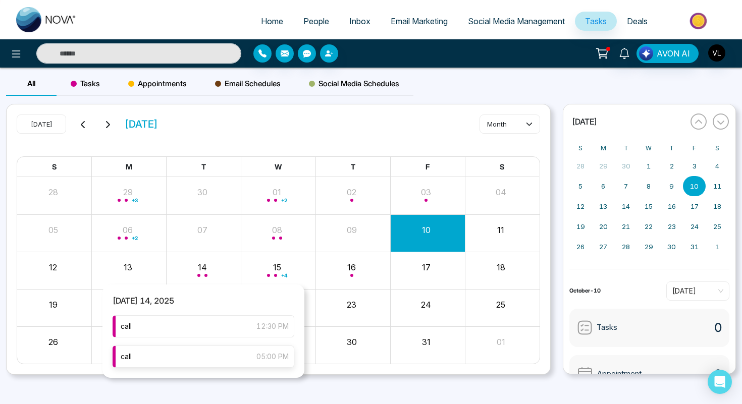
click at [209, 355] on div "call 05:00 PM" at bounding box center [204, 357] width 182 height 22
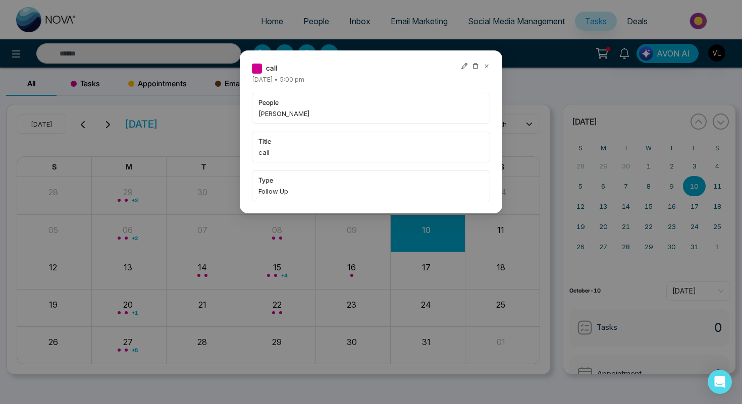
click at [486, 69] on icon at bounding box center [486, 66] width 7 height 7
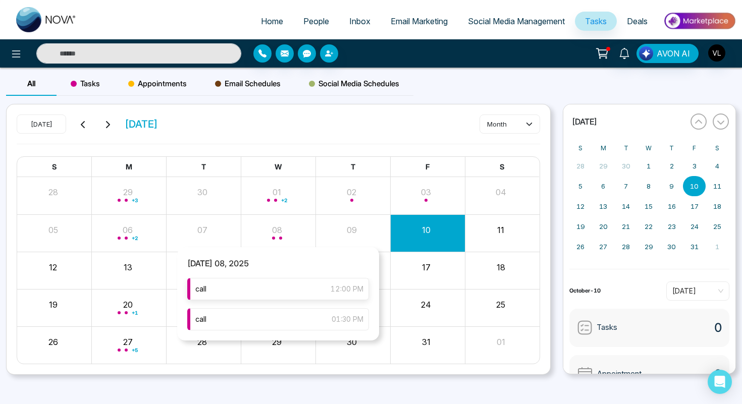
click at [264, 287] on div "call 12:00 PM" at bounding box center [278, 289] width 182 height 22
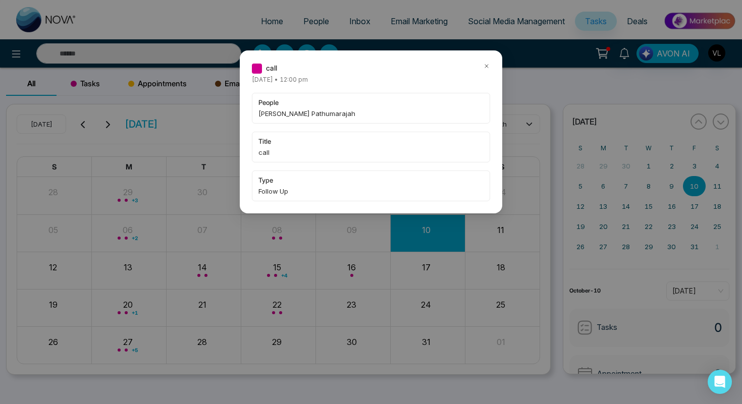
click at [488, 67] on icon at bounding box center [486, 66] width 7 height 7
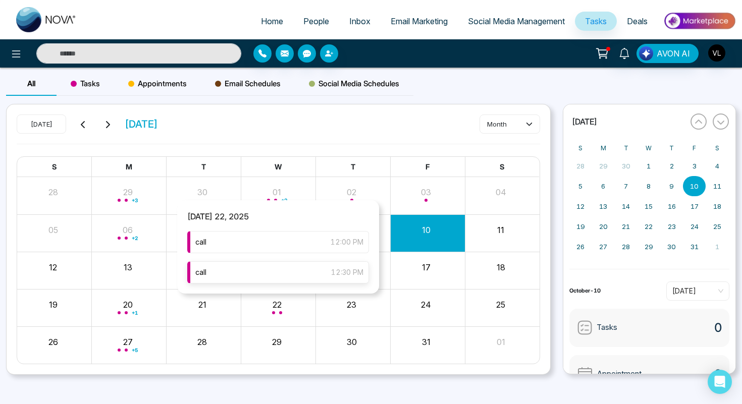
click at [265, 283] on div "call 12:30 PM" at bounding box center [278, 272] width 182 height 22
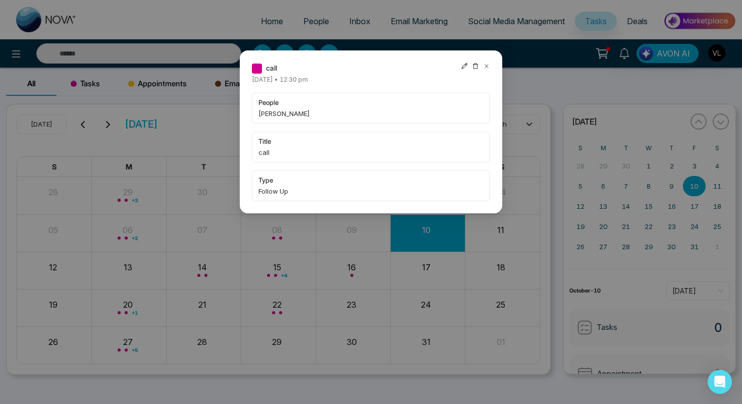
click at [479, 67] on div at bounding box center [475, 68] width 29 height 11
click at [487, 65] on icon at bounding box center [486, 66] width 3 height 3
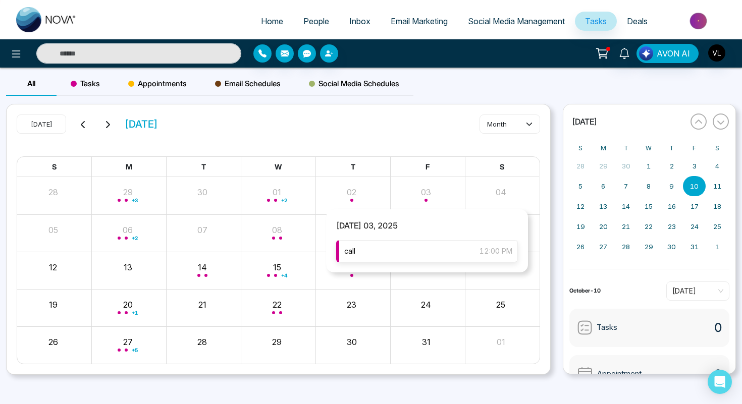
click at [417, 250] on div "call 12:00 PM" at bounding box center [427, 251] width 182 height 22
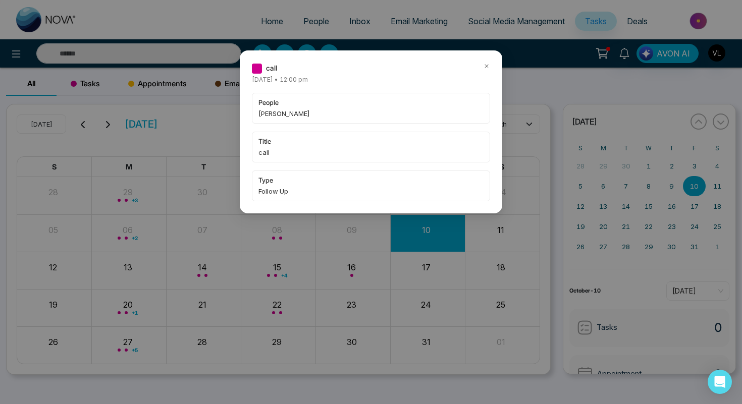
click at [487, 66] on icon at bounding box center [486, 66] width 7 height 7
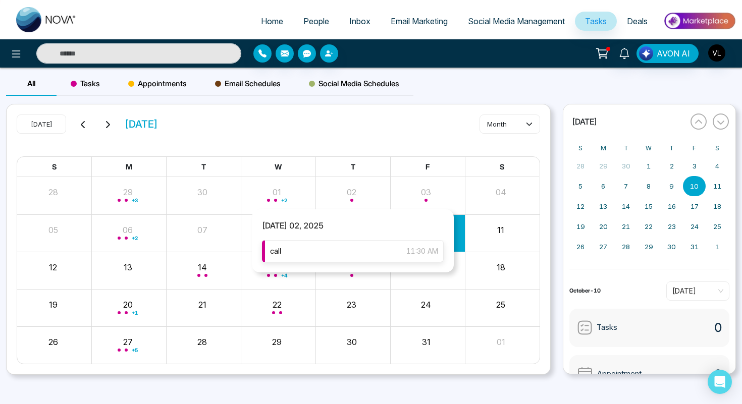
click at [345, 253] on div "call 11:30 AM" at bounding box center [353, 251] width 182 height 22
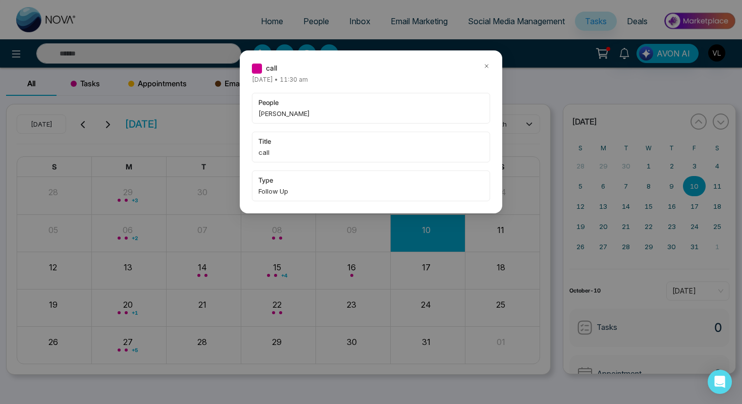
click at [488, 66] on icon at bounding box center [486, 66] width 7 height 7
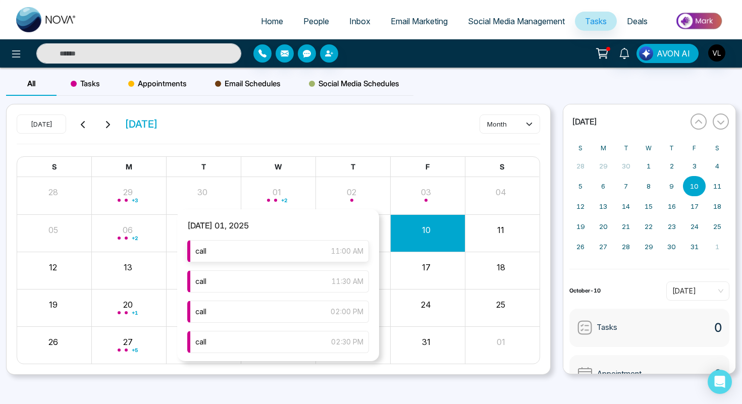
click at [259, 255] on div "call 11:00 AM" at bounding box center [278, 251] width 182 height 22
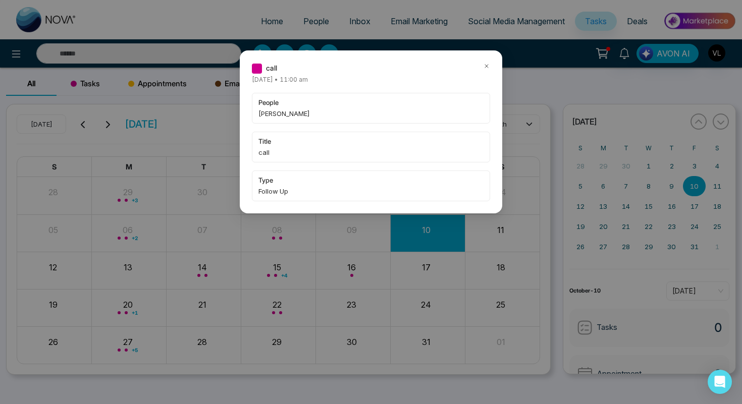
click at [486, 64] on icon at bounding box center [486, 66] width 7 height 7
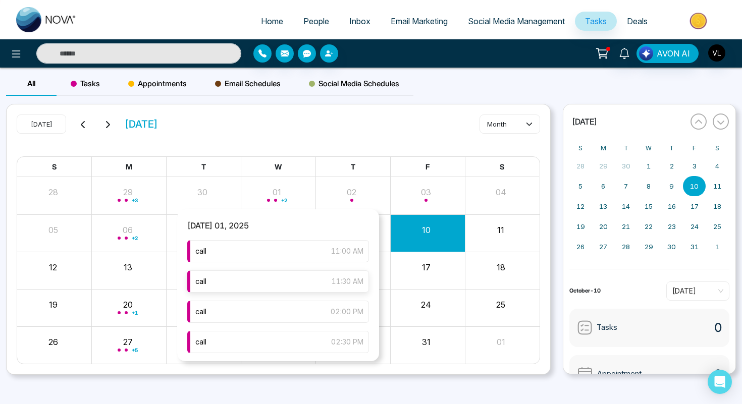
click at [285, 290] on div "call 11:30 AM" at bounding box center [278, 281] width 182 height 22
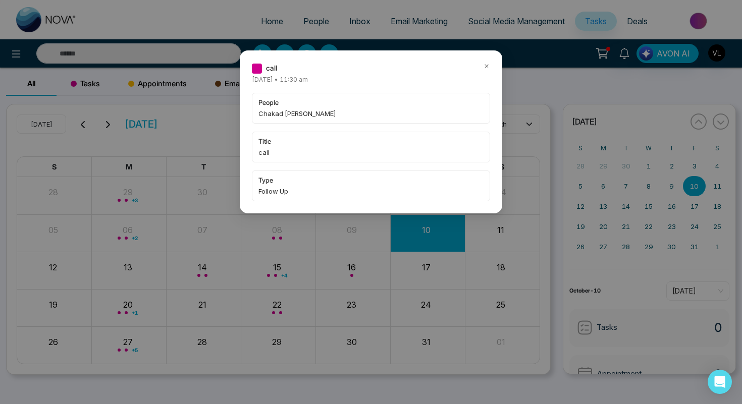
click at [487, 68] on icon at bounding box center [486, 66] width 7 height 7
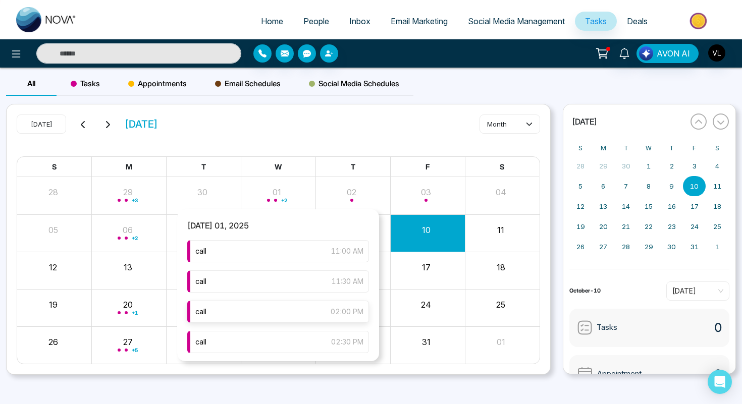
click at [284, 303] on div "call 02:00 PM" at bounding box center [278, 312] width 182 height 22
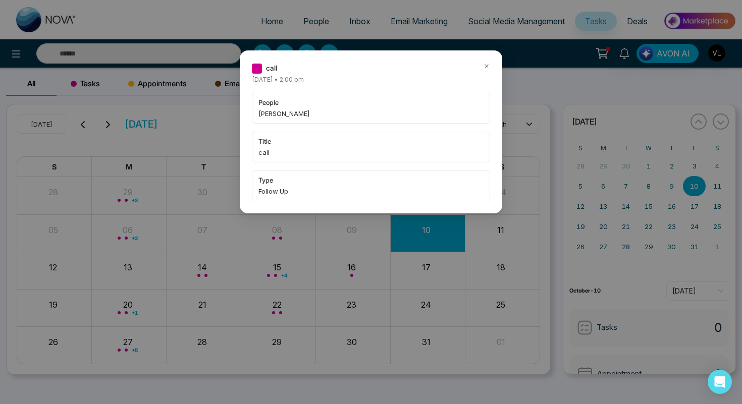
click at [489, 67] on icon at bounding box center [486, 66] width 7 height 7
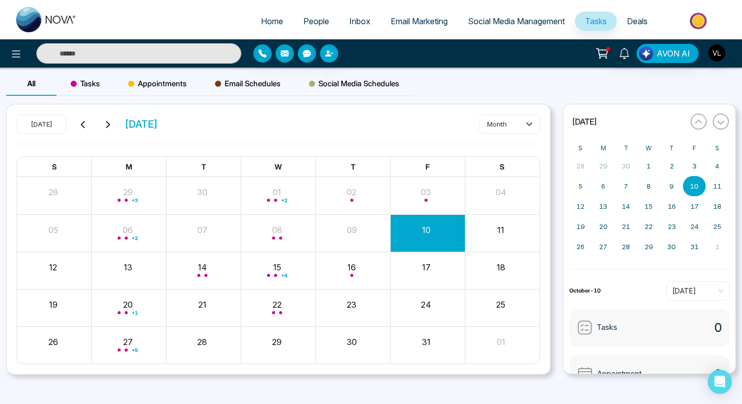
click at [153, 56] on input "text" at bounding box center [138, 53] width 205 height 20
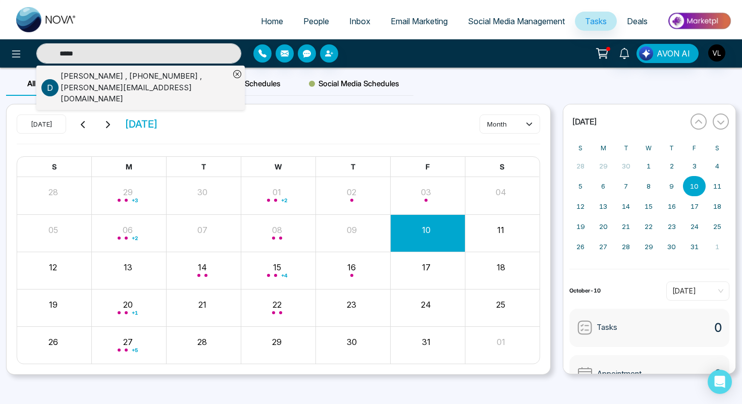
type input "*****"
click at [68, 84] on div "Dipen Pandya , +14374303535 , dipen@lifthub.ca" at bounding box center [145, 88] width 169 height 34
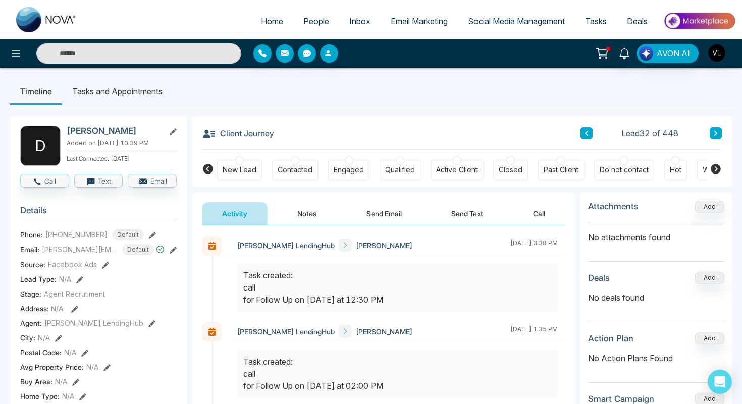
click at [604, 17] on span "Tasks" at bounding box center [596, 21] width 22 height 10
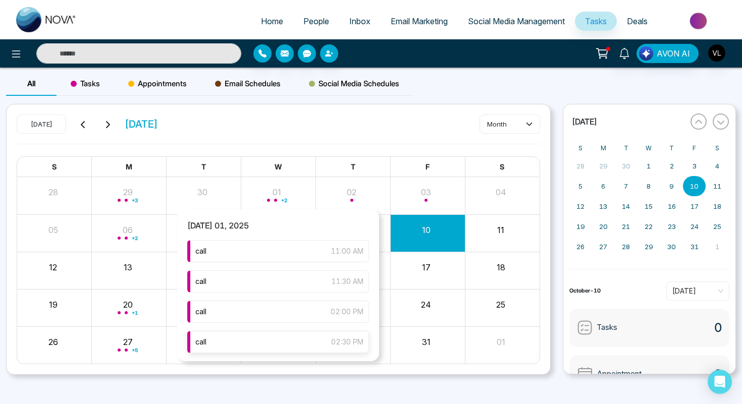
click at [259, 346] on div "call 02:30 PM" at bounding box center [278, 342] width 182 height 22
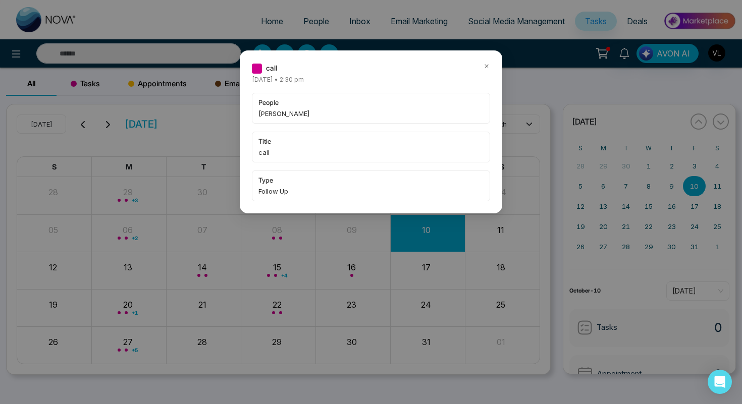
click at [488, 70] on div at bounding box center [486, 68] width 7 height 11
click at [486, 66] on icon at bounding box center [486, 66] width 3 height 3
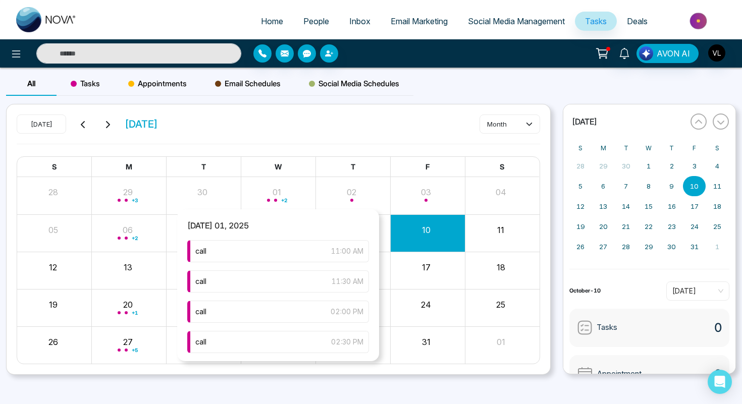
scroll to position [2, 0]
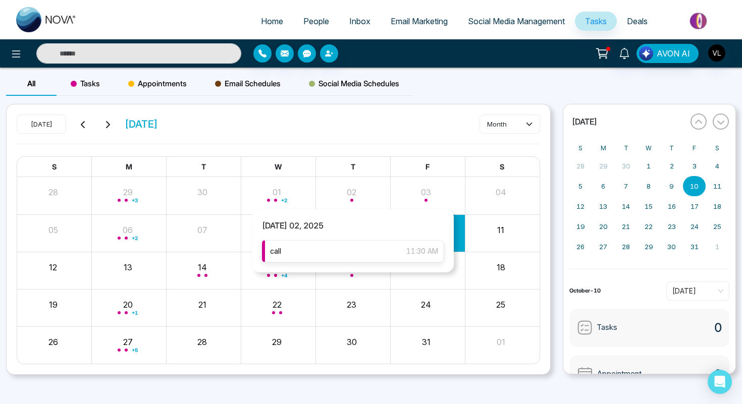
click at [327, 257] on div "call 11:30 AM" at bounding box center [353, 251] width 182 height 22
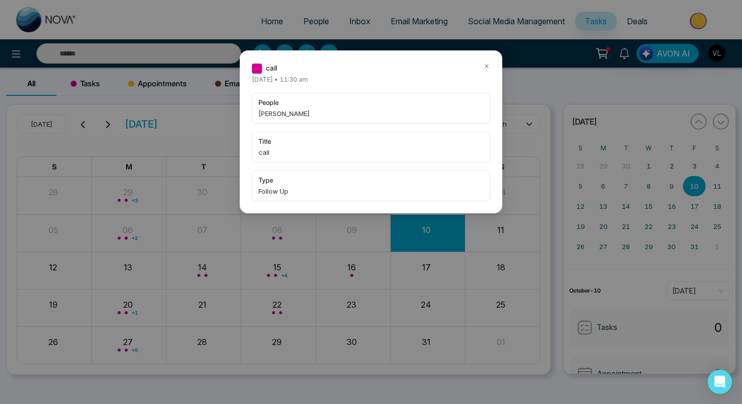
click at [487, 67] on icon at bounding box center [486, 66] width 7 height 7
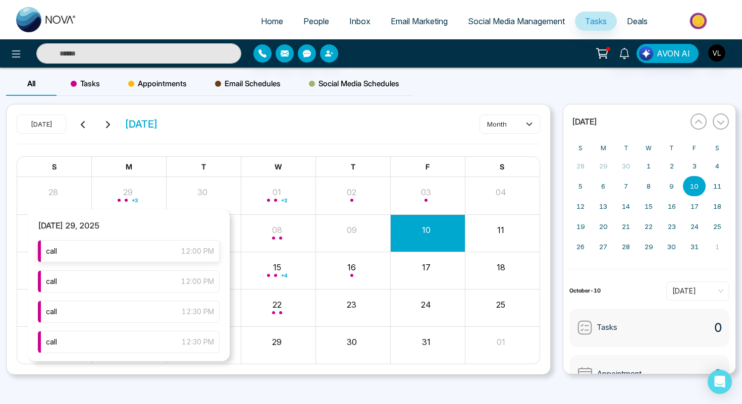
click at [126, 246] on div "call 12:00 PM" at bounding box center [129, 251] width 182 height 22
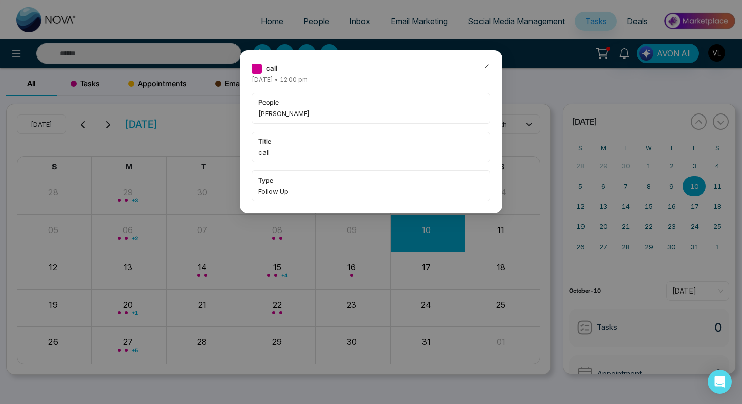
click at [488, 63] on icon at bounding box center [486, 66] width 7 height 7
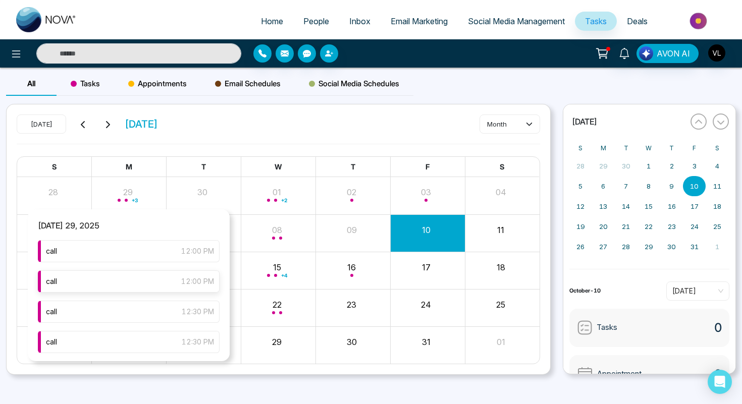
click at [140, 283] on div "call 12:00 PM" at bounding box center [129, 281] width 182 height 22
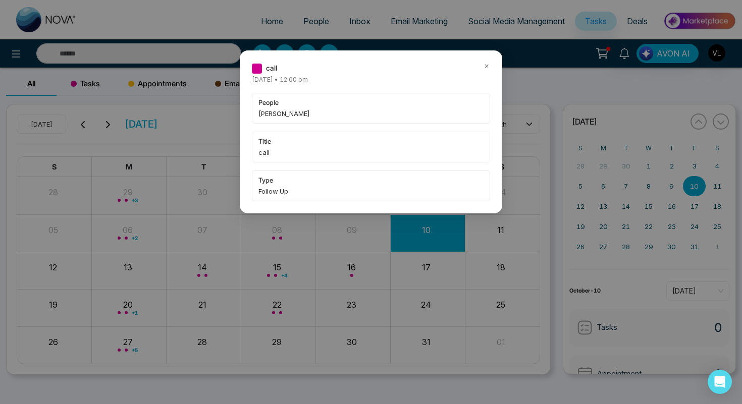
click at [485, 65] on icon at bounding box center [486, 66] width 7 height 7
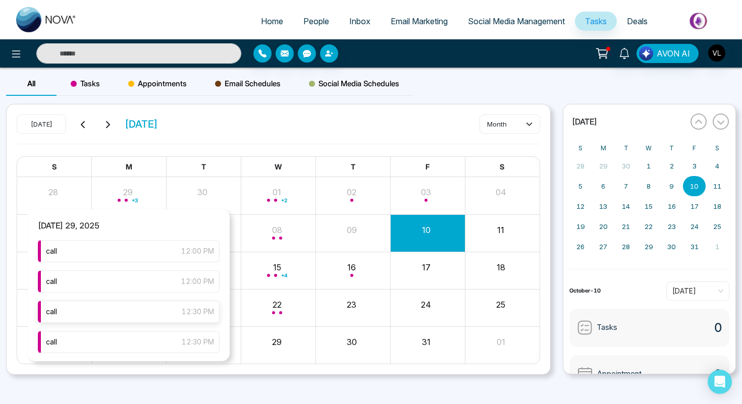
click at [140, 320] on div "call 12:30 PM" at bounding box center [129, 312] width 182 height 22
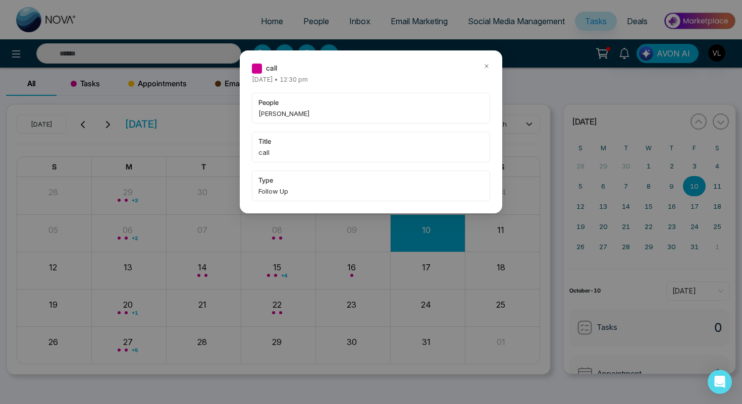
click at [487, 67] on icon at bounding box center [486, 66] width 3 height 3
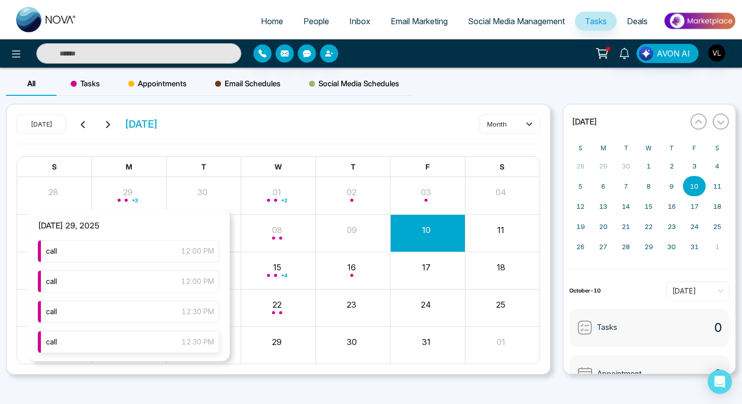
click at [141, 345] on div "call 12:30 PM" at bounding box center [129, 342] width 182 height 22
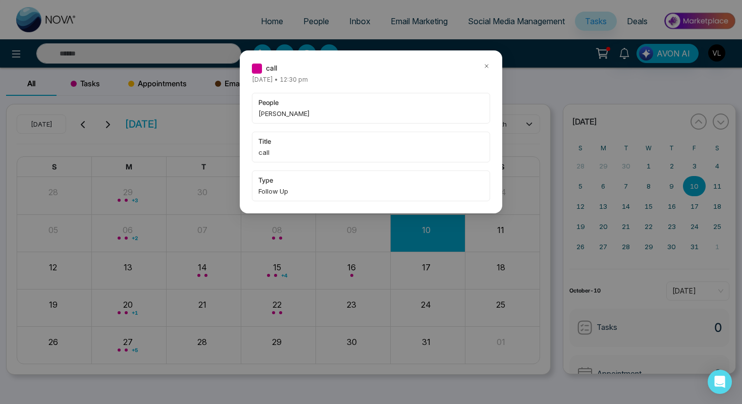
click at [485, 67] on icon at bounding box center [486, 66] width 3 height 3
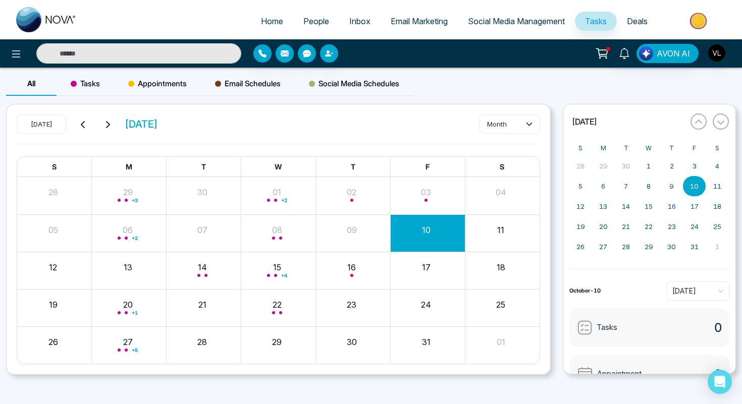
click at [105, 56] on input "text" at bounding box center [138, 53] width 205 height 20
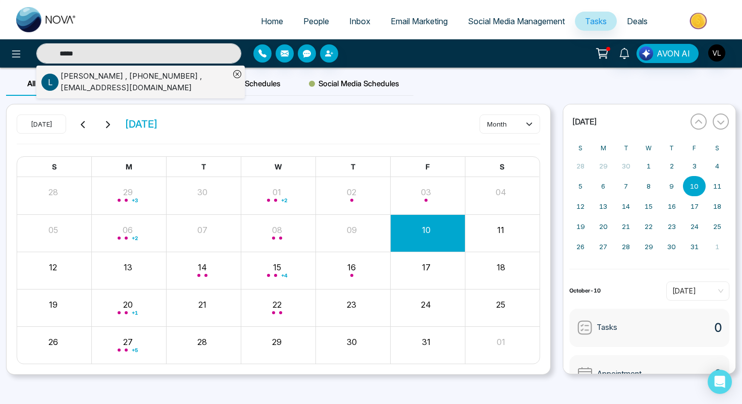
type input "*****"
click at [114, 80] on div "Laura Delorey , +16478194927 , lauradelorey1981@outlook.com" at bounding box center [145, 82] width 169 height 23
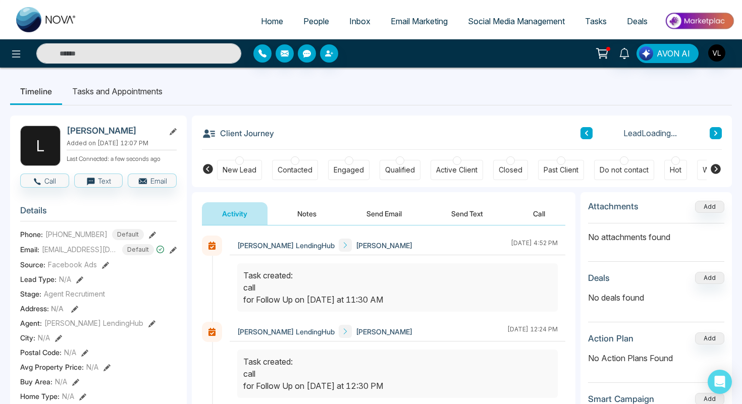
click at [118, 62] on input "text" at bounding box center [138, 53] width 205 height 20
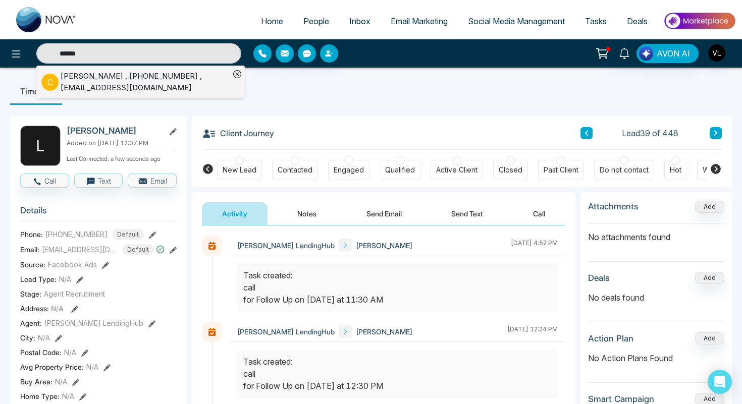
type input "******"
click at [40, 83] on ul "C Chetan Sharma , +12892423700 , chetansharma980@yahoo.com" at bounding box center [140, 82] width 208 height 33
click at [77, 87] on div "Chetan Sharma , +12892423700 , chetansharma980@yahoo.com" at bounding box center [145, 82] width 169 height 23
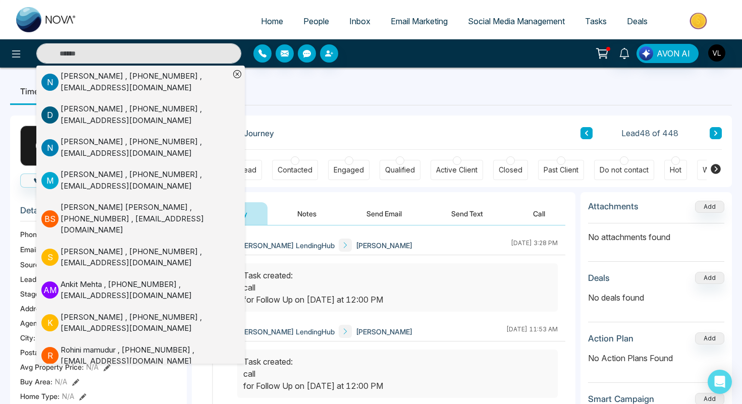
click at [186, 58] on input "text" at bounding box center [138, 53] width 205 height 20
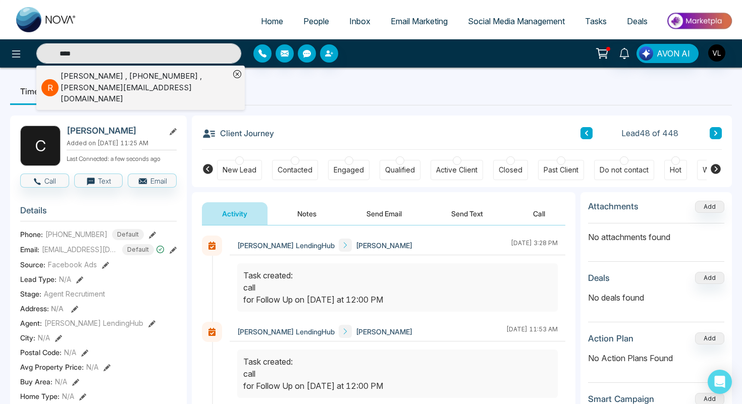
type input "****"
click at [80, 83] on div "Ryan Sagl , +14169022102 , Ryan.Sagl@gmail.com" at bounding box center [145, 88] width 169 height 34
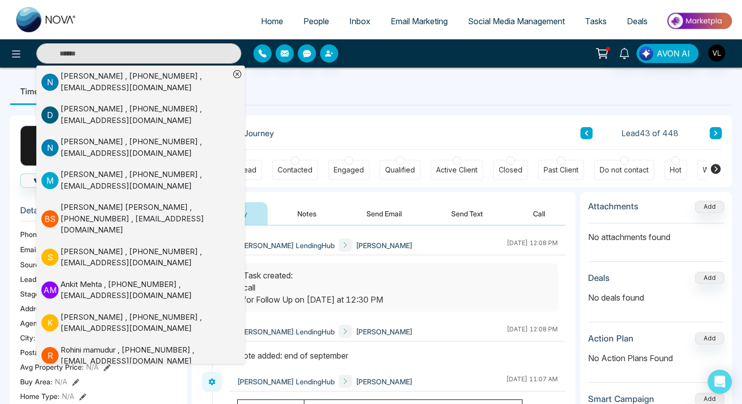
click at [320, 258] on div "Vrinda LendingHub Ryan Sagl September 8 2025 | 12:08 PM" at bounding box center [398, 279] width 336 height 86
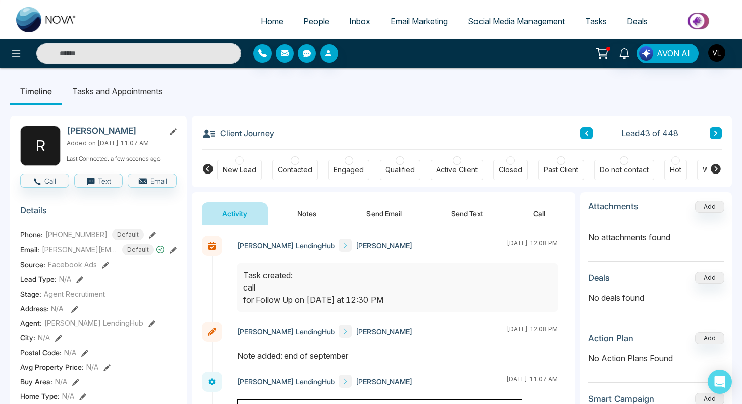
click at [305, 21] on span "People" at bounding box center [316, 21] width 26 height 10
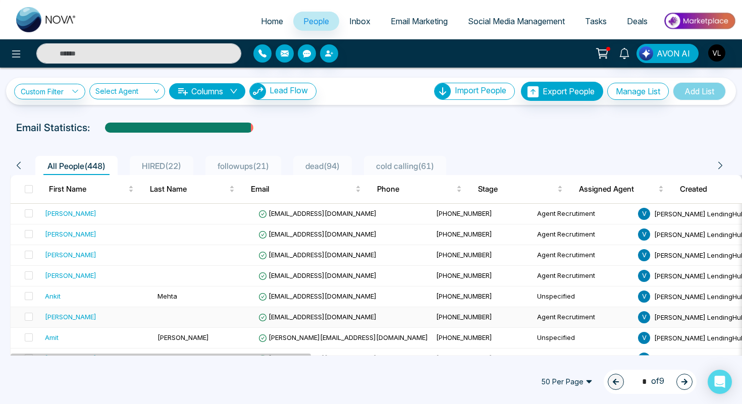
click at [100, 318] on div "[PERSON_NAME]" at bounding box center [97, 317] width 104 height 10
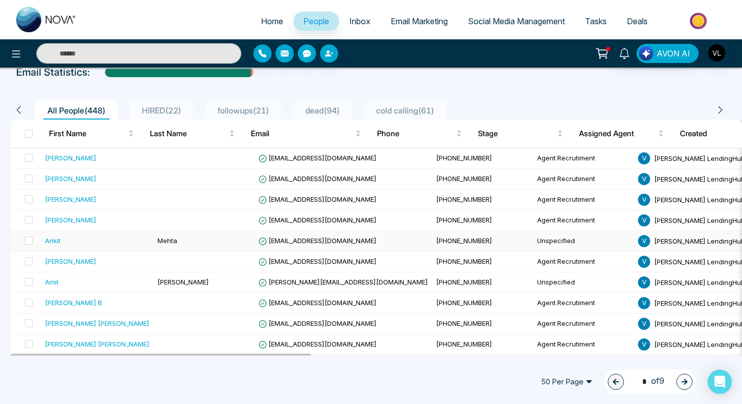
scroll to position [54, 0]
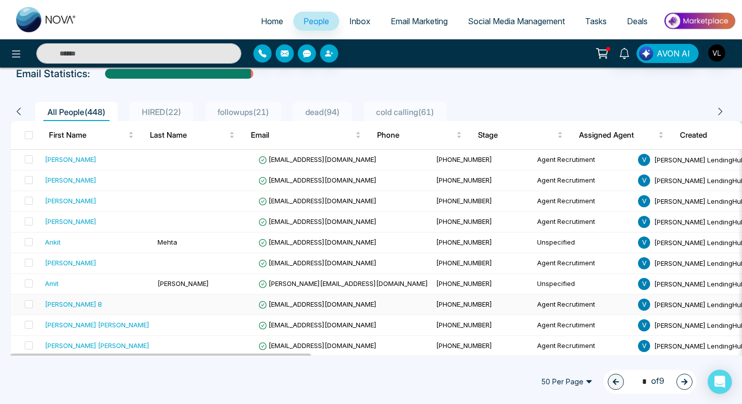
click at [110, 314] on td "[PERSON_NAME] B" at bounding box center [97, 305] width 113 height 21
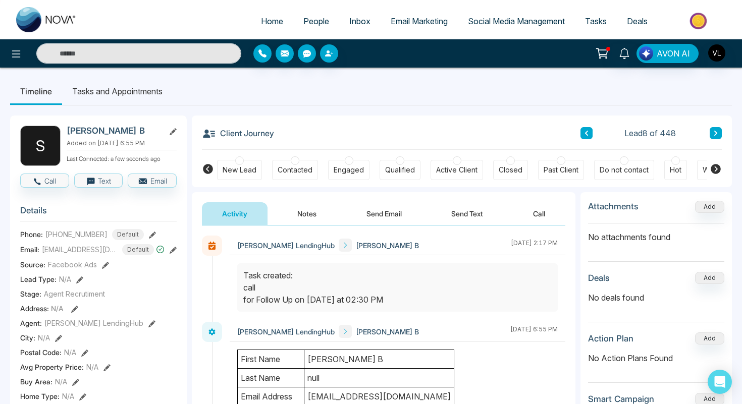
click at [316, 22] on span "People" at bounding box center [316, 21] width 26 height 10
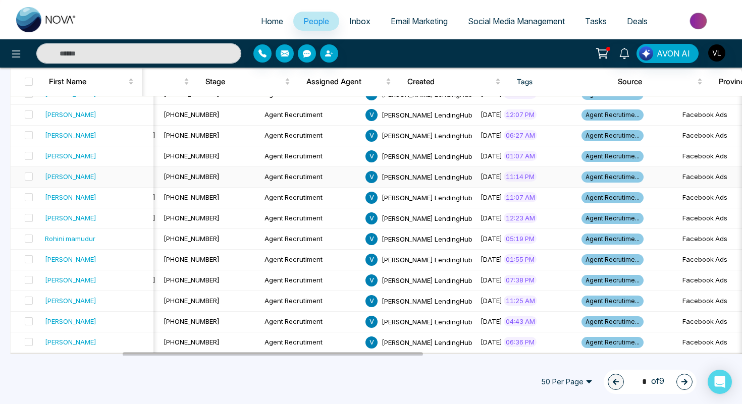
click at [73, 185] on td "[PERSON_NAME]" at bounding box center [97, 177] width 113 height 21
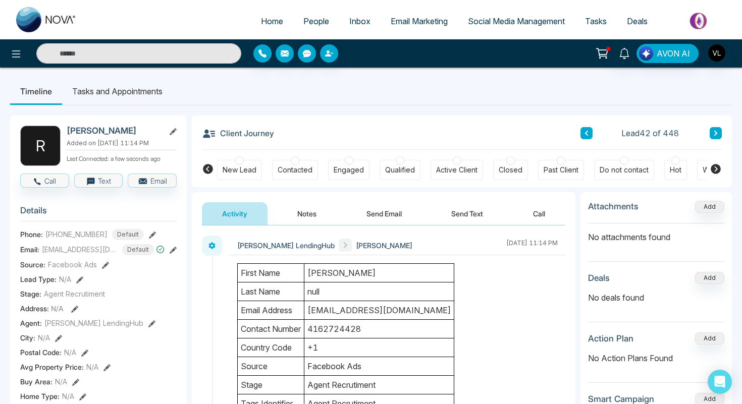
drag, startPoint x: 127, startPoint y: 129, endPoint x: 65, endPoint y: 131, distance: 62.6
click at [65, 131] on div "R Ravinder Saini Added on September 8 2025 | 11:14 PM Last Connected: a few sec…" at bounding box center [98, 146] width 156 height 40
copy h2 "[PERSON_NAME]"
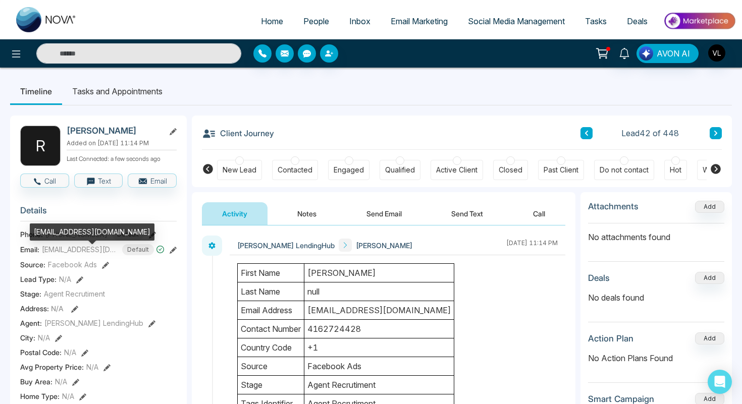
click at [102, 245] on div "[EMAIL_ADDRESS][DOMAIN_NAME]" at bounding box center [92, 235] width 125 height 24
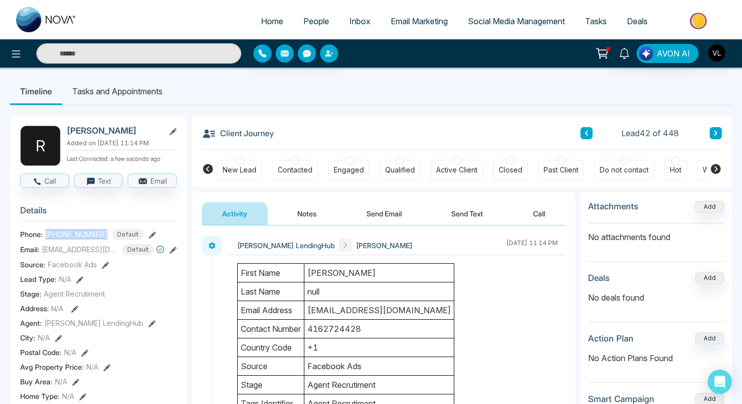
drag, startPoint x: 102, startPoint y: 237, endPoint x: 45, endPoint y: 238, distance: 57.0
click at [45, 238] on div "+14162724428 Default" at bounding box center [94, 234] width 98 height 11
copy span "[PHONE_NUMBER]"
